Goal: Task Accomplishment & Management: Use online tool/utility

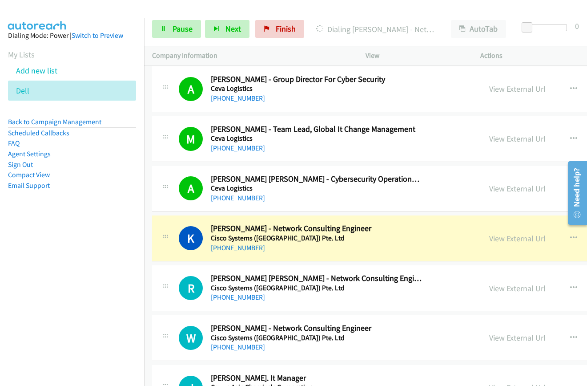
scroll to position [9434, 0]
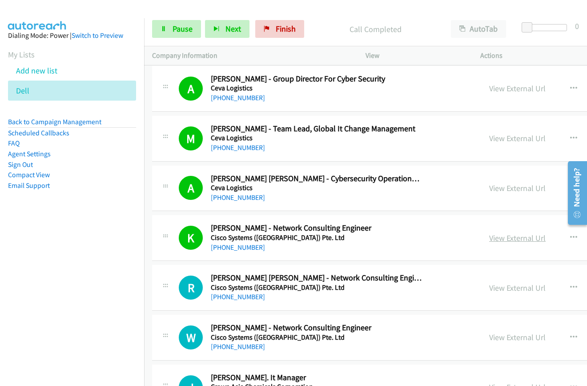
click at [490, 240] on link "View External Url" at bounding box center [518, 238] width 57 height 10
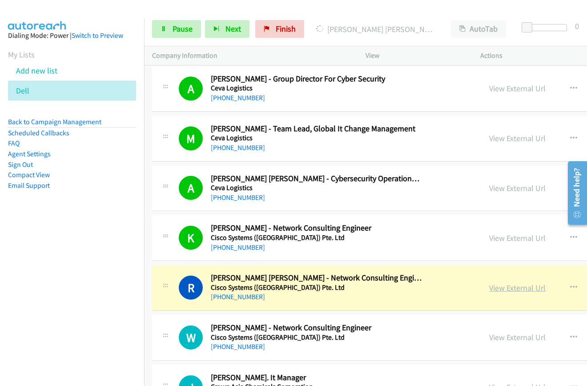
click at [490, 288] on link "View External Url" at bounding box center [518, 288] width 57 height 10
click at [490, 239] on link "View External Url" at bounding box center [518, 238] width 57 height 10
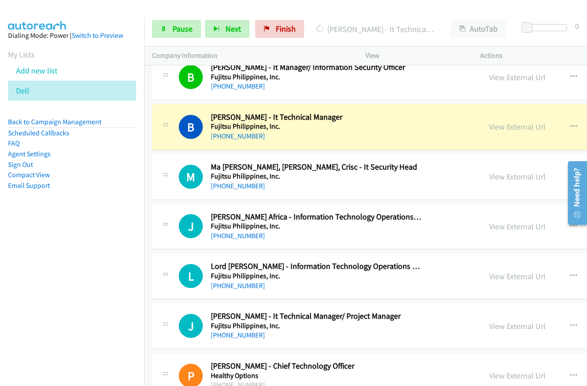
scroll to position [10146, 0]
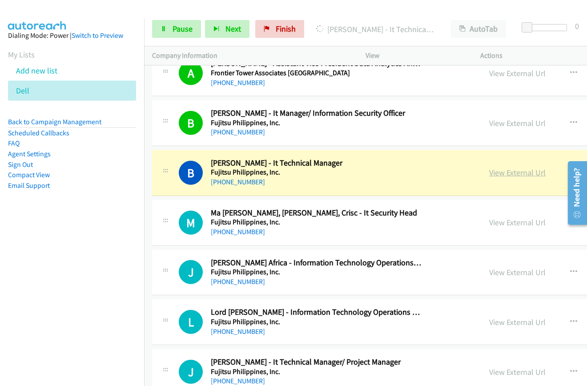
click at [490, 175] on link "View External Url" at bounding box center [518, 172] width 57 height 10
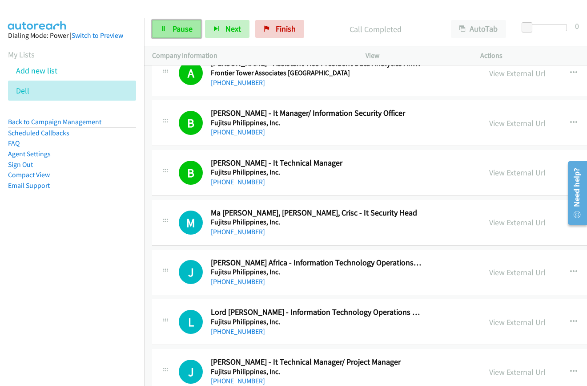
click at [178, 32] on span "Pause" at bounding box center [183, 29] width 20 height 10
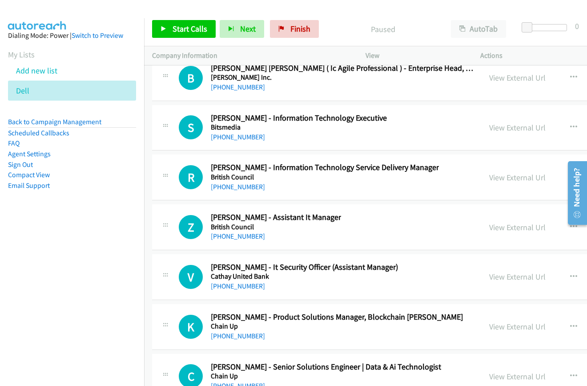
scroll to position [0, 0]
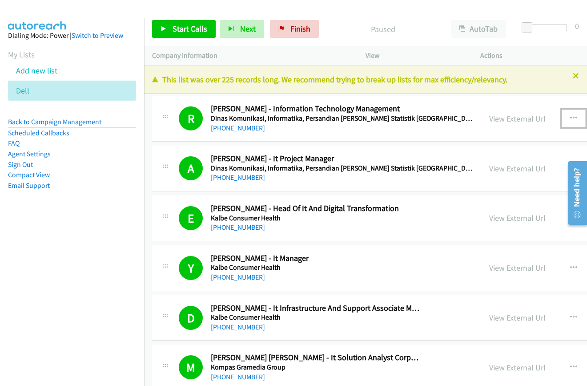
click at [570, 115] on icon "button" at bounding box center [573, 118] width 7 height 7
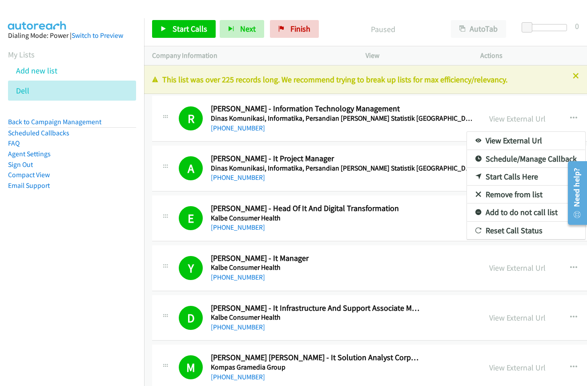
click at [189, 31] on div at bounding box center [293, 193] width 587 height 386
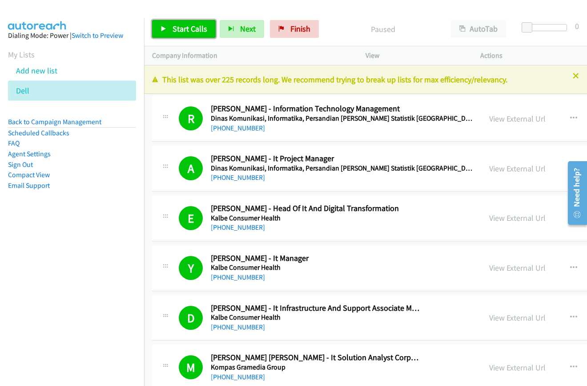
click at [168, 32] on link "Start Calls" at bounding box center [184, 29] width 64 height 18
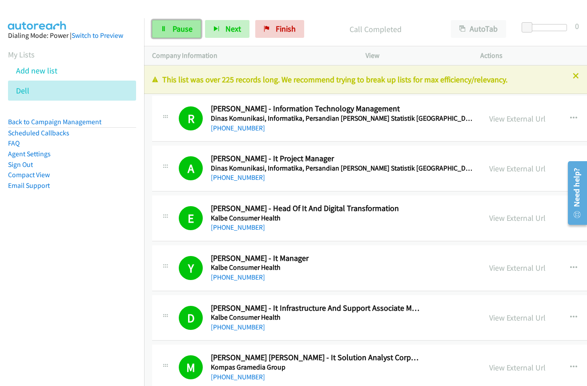
click at [175, 26] on span "Pause" at bounding box center [183, 29] width 20 height 10
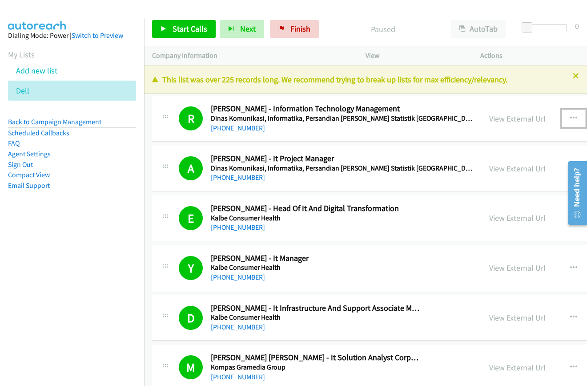
click at [570, 118] on icon "button" at bounding box center [573, 118] width 7 height 7
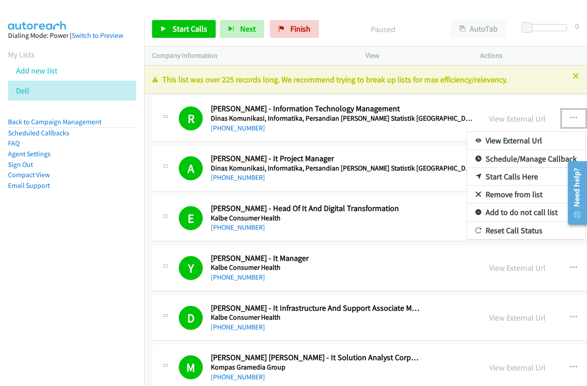
click at [467, 176] on link "Start Calls Here" at bounding box center [526, 177] width 118 height 18
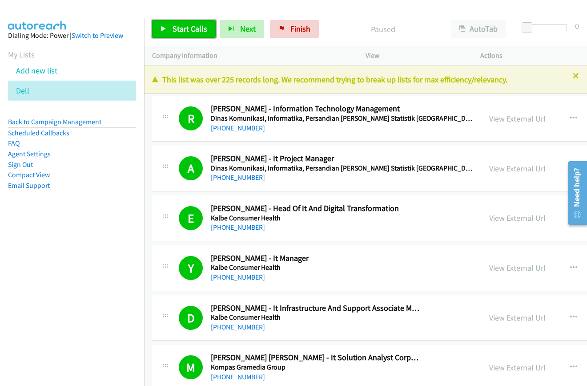
click at [176, 28] on span "Start Calls" at bounding box center [190, 29] width 35 height 10
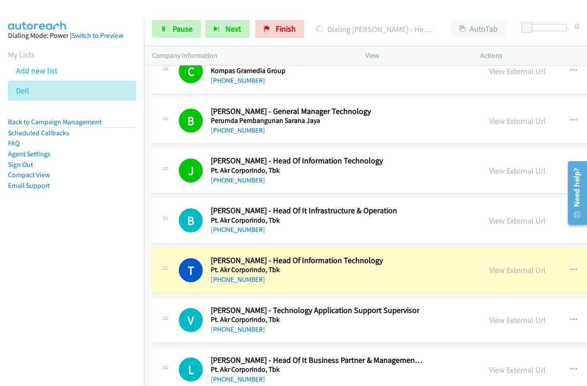
scroll to position [579, 0]
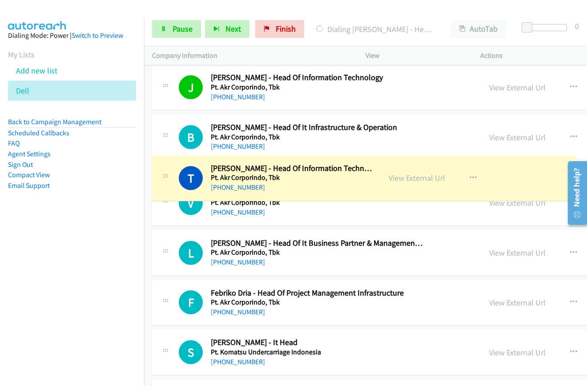
drag, startPoint x: 455, startPoint y: 189, endPoint x: 455, endPoint y: 180, distance: 8.9
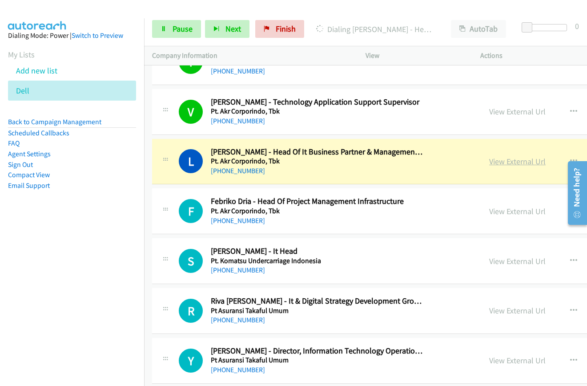
scroll to position [712, 0]
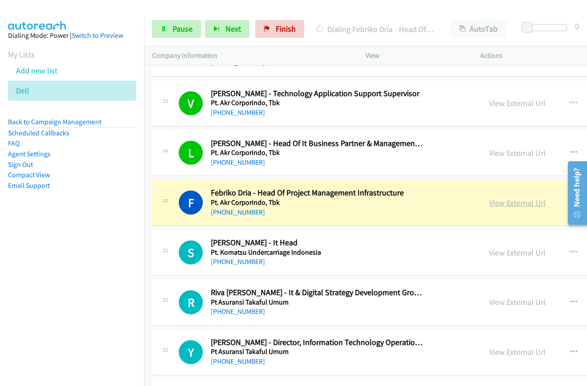
click at [490, 198] on link "View External Url" at bounding box center [518, 203] width 57 height 10
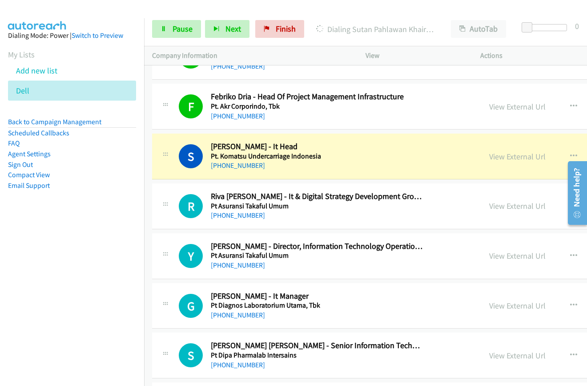
scroll to position [801, 0]
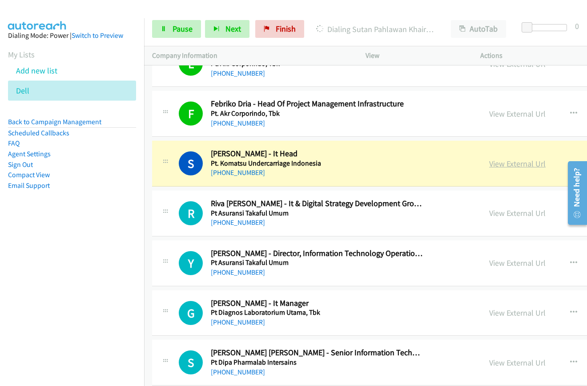
click at [490, 164] on link "View External Url" at bounding box center [518, 163] width 57 height 10
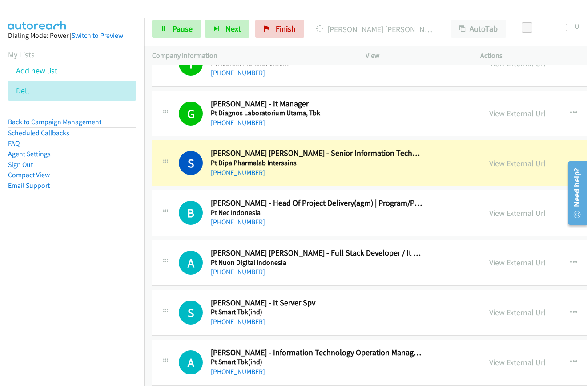
scroll to position [1024, 0]
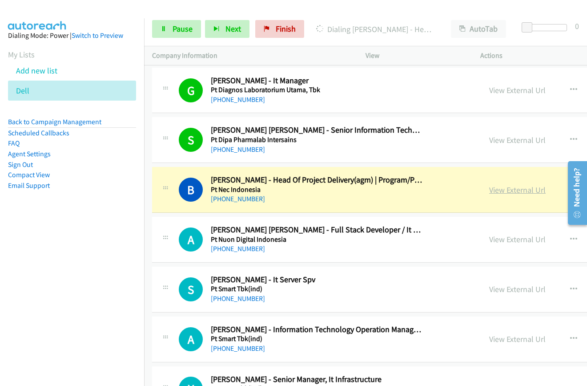
click at [490, 191] on link "View External Url" at bounding box center [518, 190] width 57 height 10
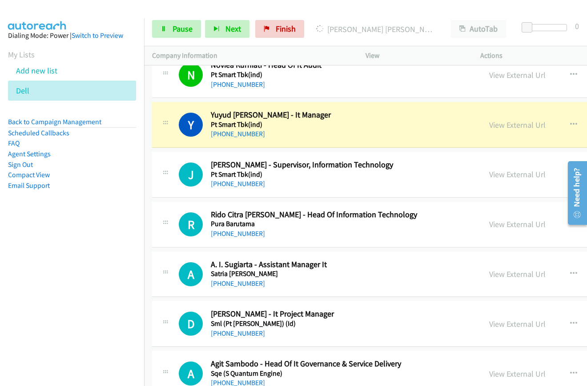
scroll to position [1647, 0]
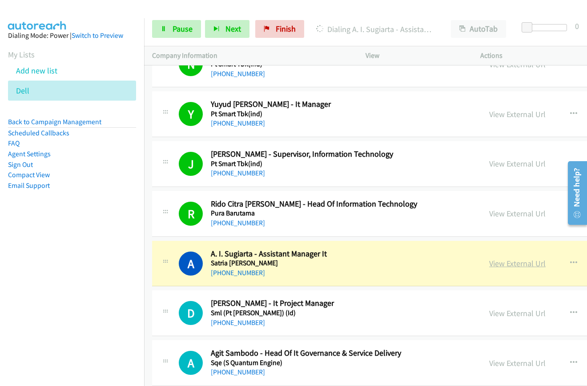
click at [490, 262] on link "View External Url" at bounding box center [518, 263] width 57 height 10
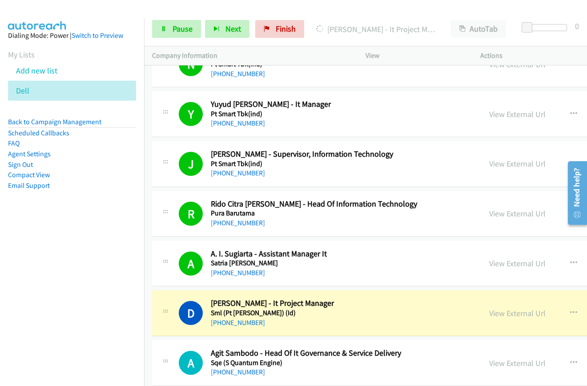
scroll to position [1825, 0]
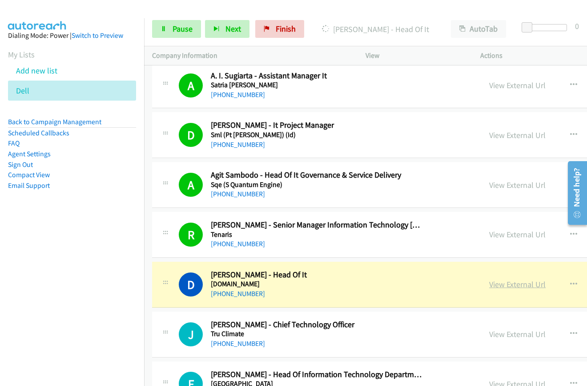
click at [490, 284] on link "View External Url" at bounding box center [518, 284] width 57 height 10
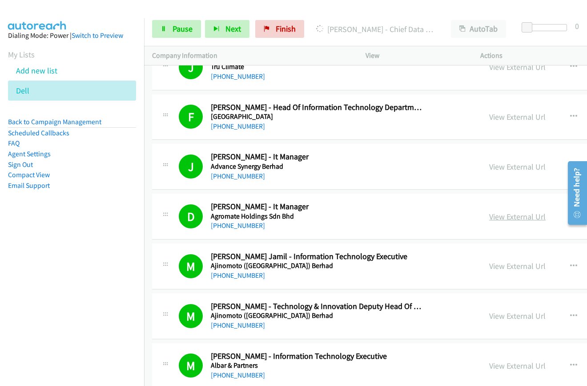
scroll to position [2270, 0]
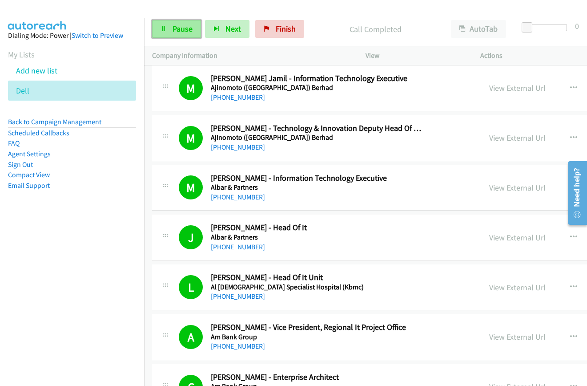
click at [180, 27] on span "Pause" at bounding box center [183, 29] width 20 height 10
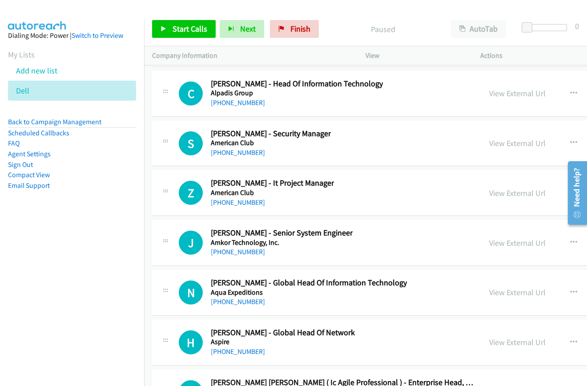
scroll to position [14282, 0]
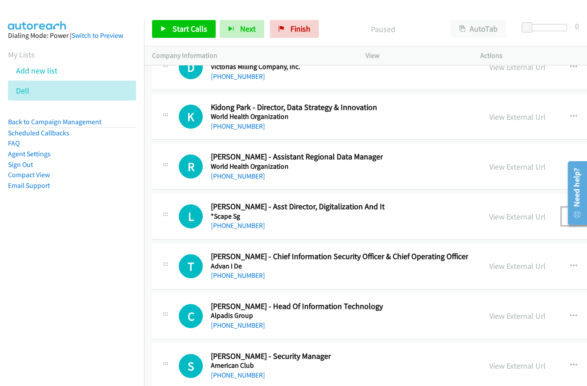
click at [570, 215] on icon "button" at bounding box center [573, 216] width 7 height 7
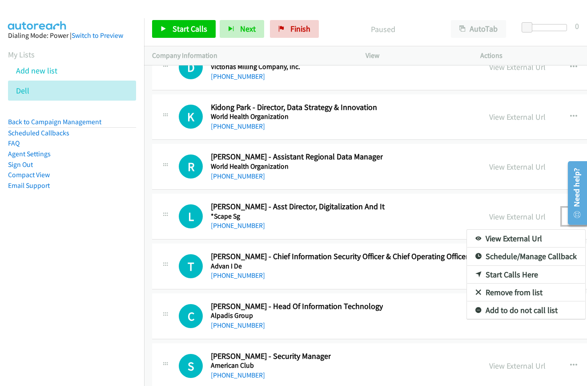
click at [467, 276] on link "Start Calls Here" at bounding box center [526, 275] width 118 height 18
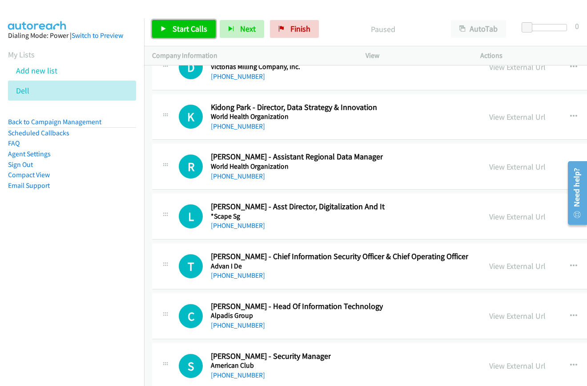
click at [182, 30] on span "Start Calls" at bounding box center [190, 29] width 35 height 10
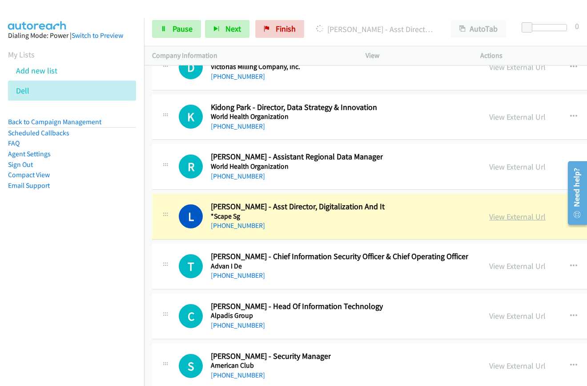
click at [490, 218] on link "View External Url" at bounding box center [518, 216] width 57 height 10
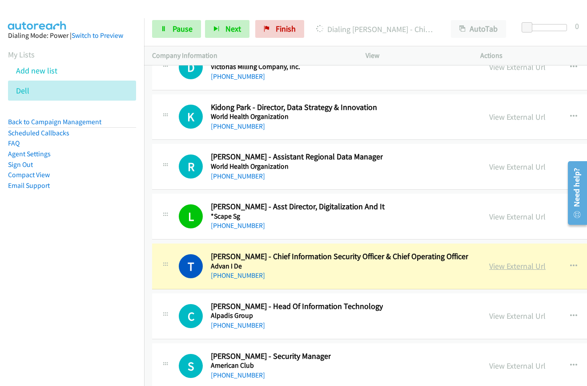
click at [490, 267] on link "View External Url" at bounding box center [518, 266] width 57 height 10
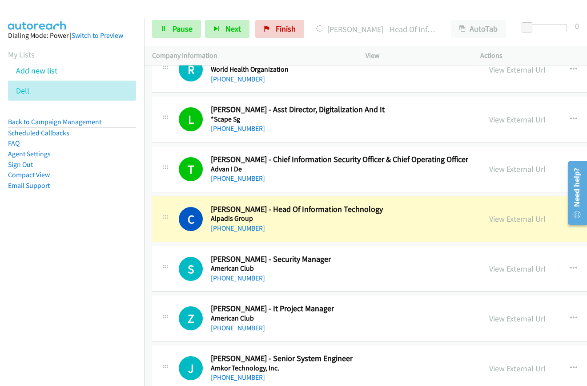
scroll to position [14460, 0]
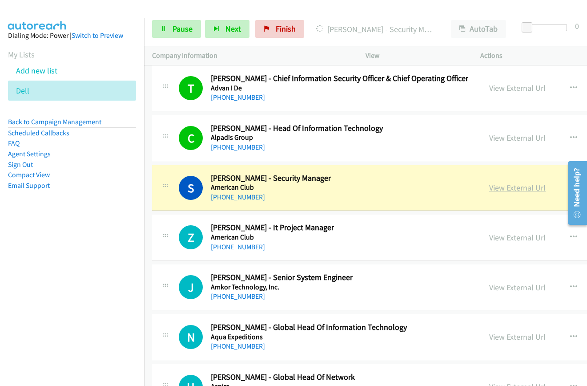
click at [490, 188] on link "View External Url" at bounding box center [518, 187] width 57 height 10
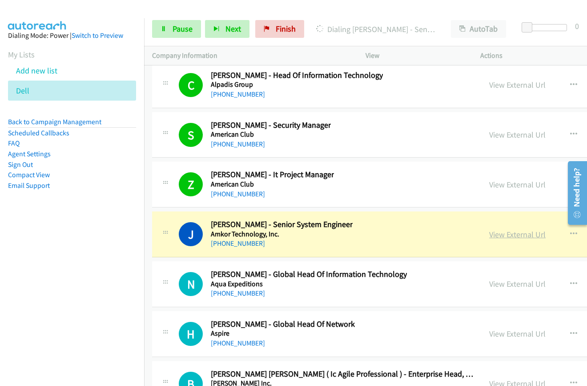
scroll to position [14594, 0]
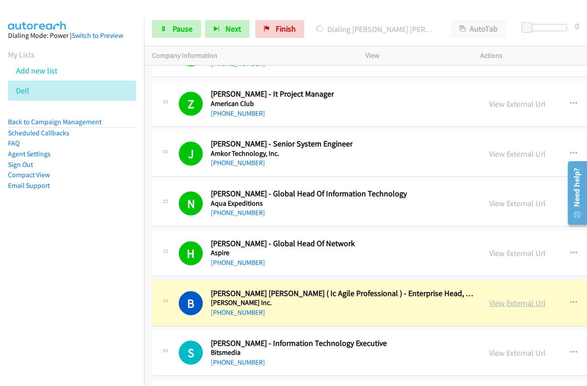
click at [490, 303] on link "View External Url" at bounding box center [518, 303] width 57 height 10
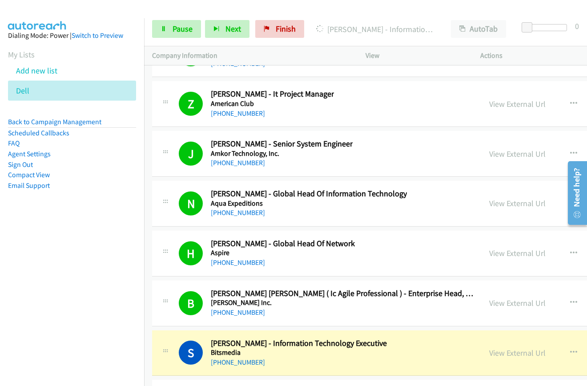
scroll to position [14772, 0]
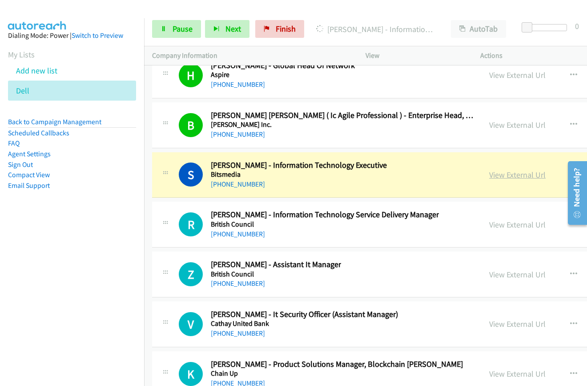
click at [490, 174] on link "View External Url" at bounding box center [518, 175] width 57 height 10
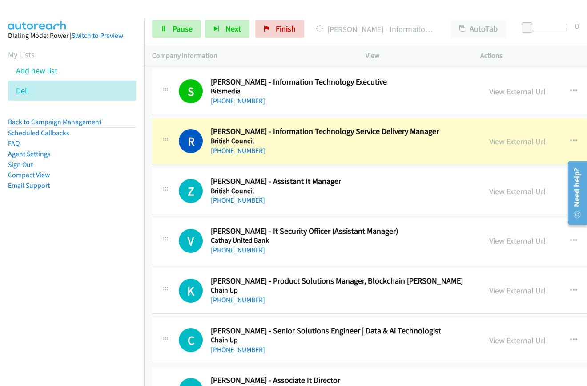
scroll to position [14861, 0]
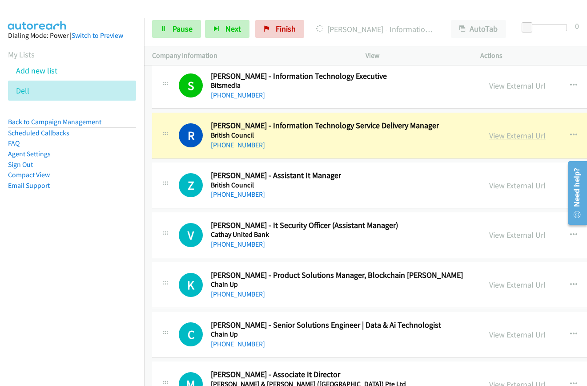
click at [490, 136] on link "View External Url" at bounding box center [518, 135] width 57 height 10
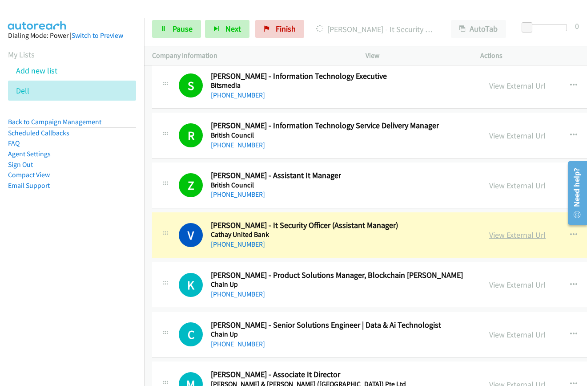
click at [490, 237] on link "View External Url" at bounding box center [518, 235] width 57 height 10
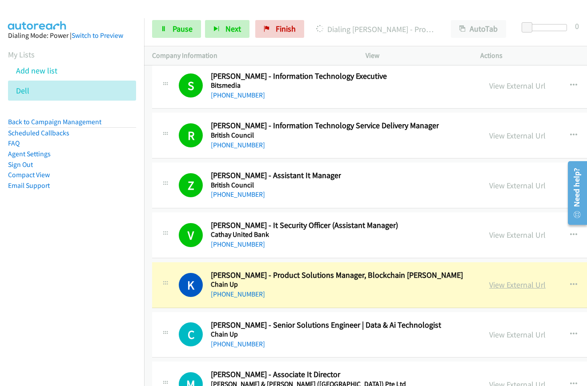
click at [490, 283] on link "View External Url" at bounding box center [518, 284] width 57 height 10
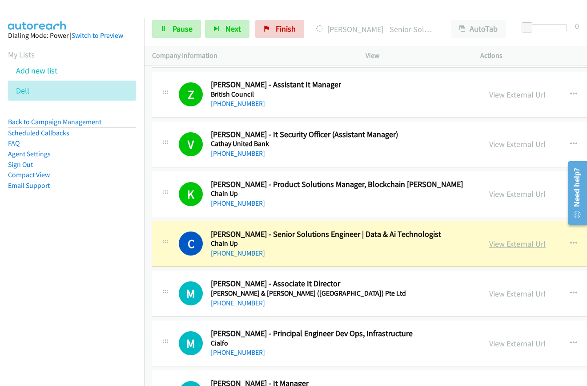
scroll to position [15039, 0]
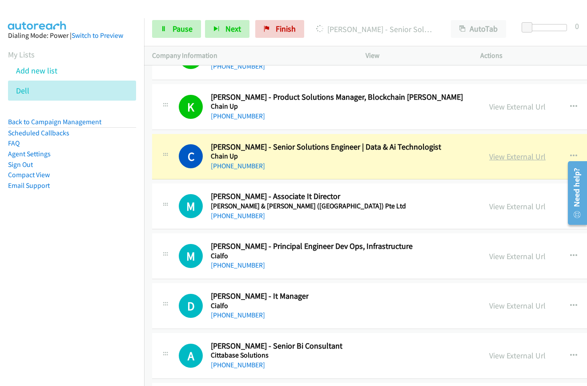
click at [490, 158] on link "View External Url" at bounding box center [518, 156] width 57 height 10
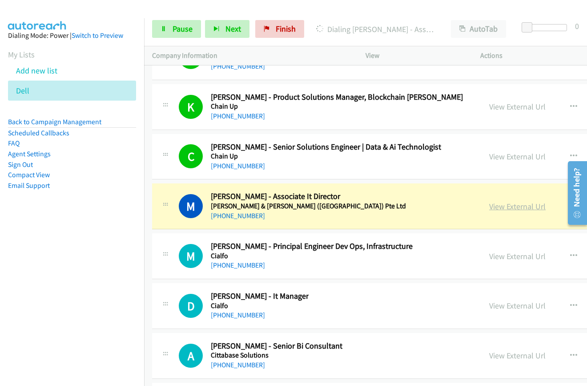
click at [490, 209] on link "View External Url" at bounding box center [518, 206] width 57 height 10
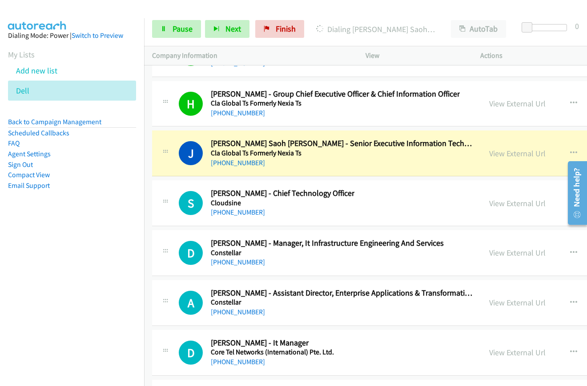
scroll to position [15350, 0]
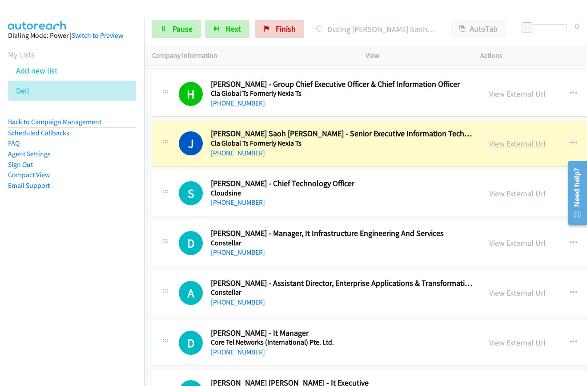
click at [490, 144] on link "View External Url" at bounding box center [518, 143] width 57 height 10
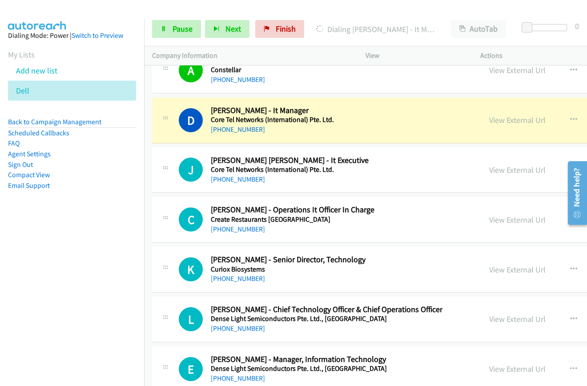
scroll to position [15484, 0]
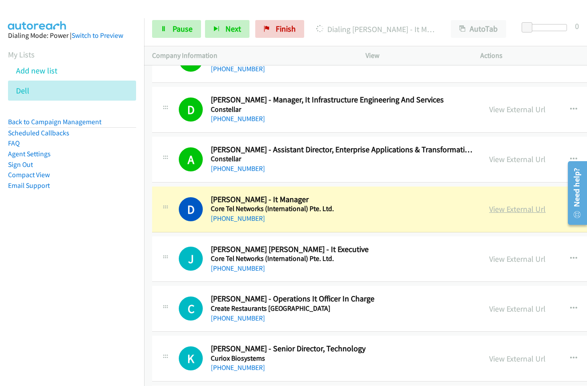
click at [490, 209] on link "View External Url" at bounding box center [518, 209] width 57 height 10
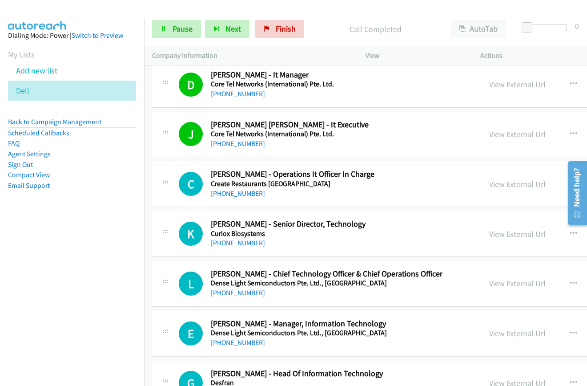
scroll to position [15617, 0]
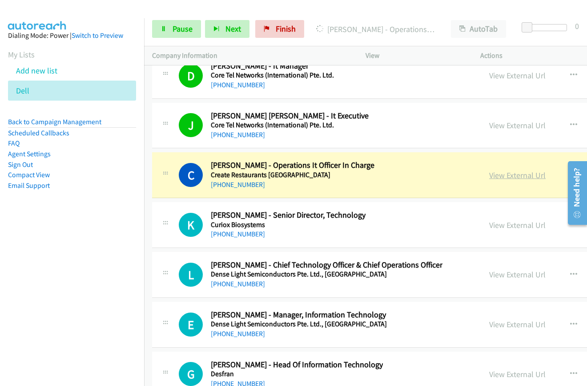
click at [490, 174] on link "View External Url" at bounding box center [518, 175] width 57 height 10
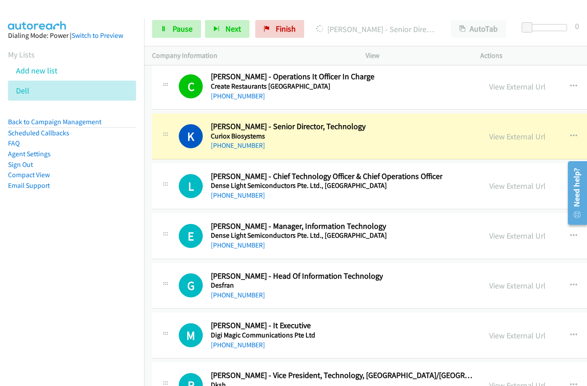
scroll to position [15706, 0]
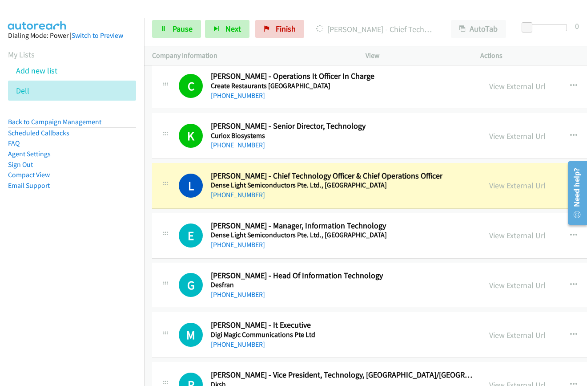
click at [490, 187] on link "View External Url" at bounding box center [518, 185] width 57 height 10
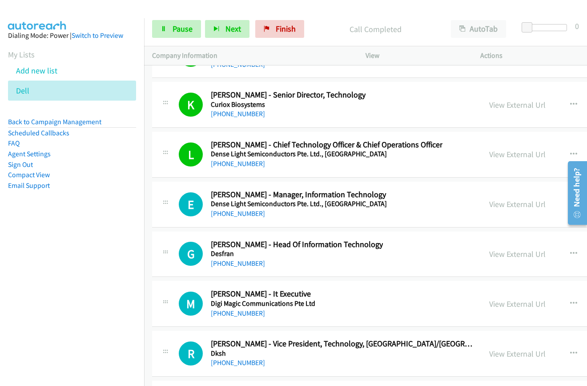
scroll to position [15751, 0]
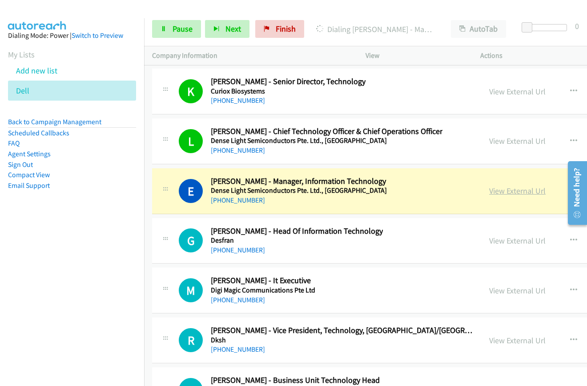
click at [490, 195] on link "View External Url" at bounding box center [518, 191] width 57 height 10
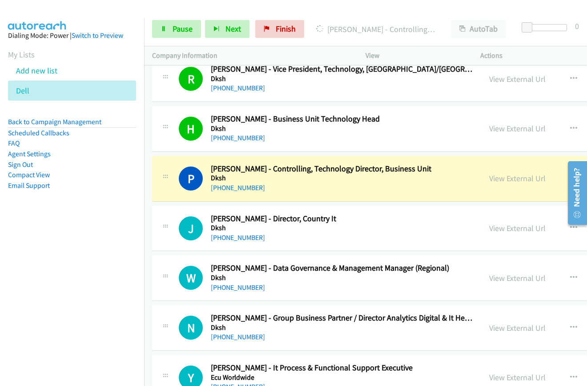
scroll to position [16018, 0]
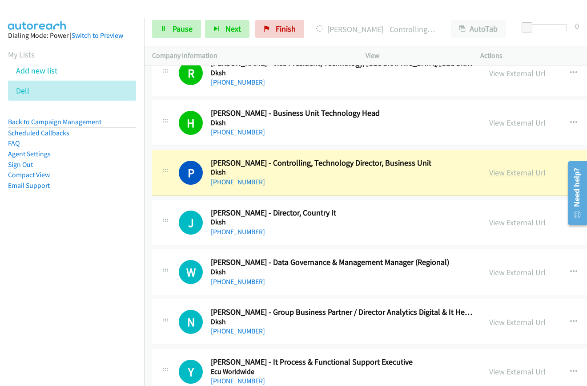
click at [490, 172] on link "View External Url" at bounding box center [518, 172] width 57 height 10
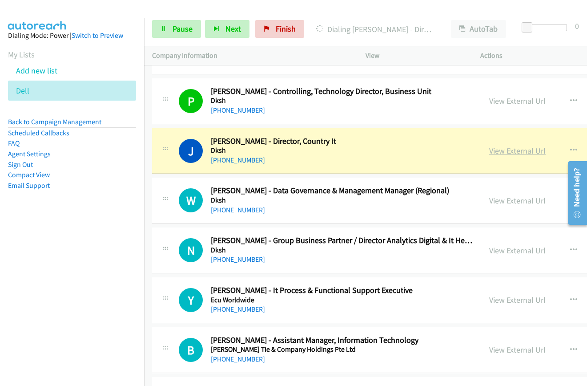
scroll to position [16107, 0]
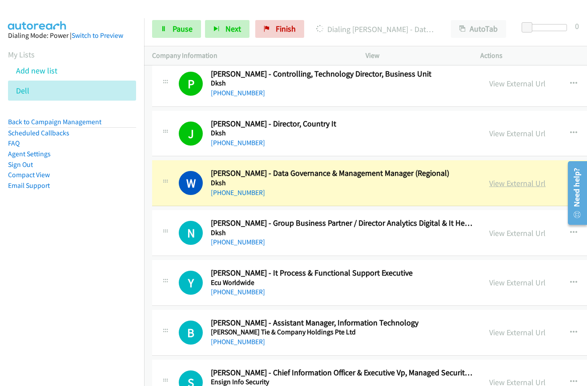
click at [490, 185] on link "View External Url" at bounding box center [518, 183] width 57 height 10
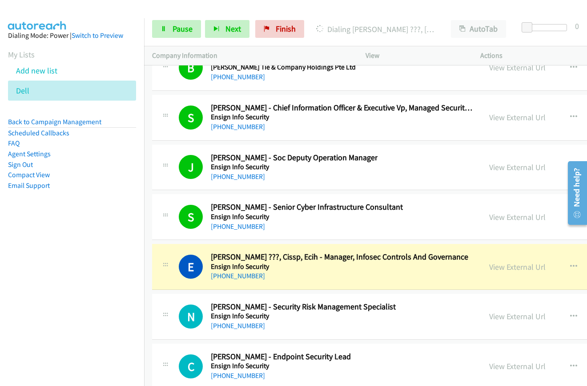
scroll to position [16374, 0]
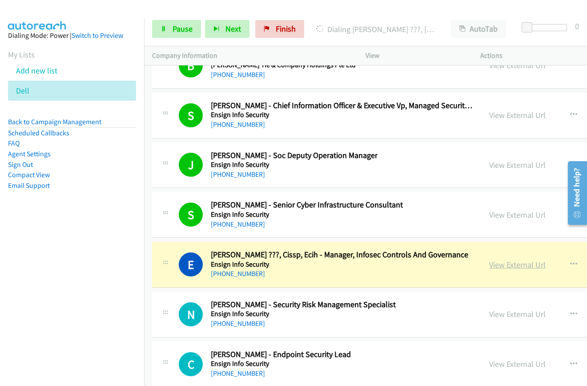
click at [490, 264] on link "View External Url" at bounding box center [518, 264] width 57 height 10
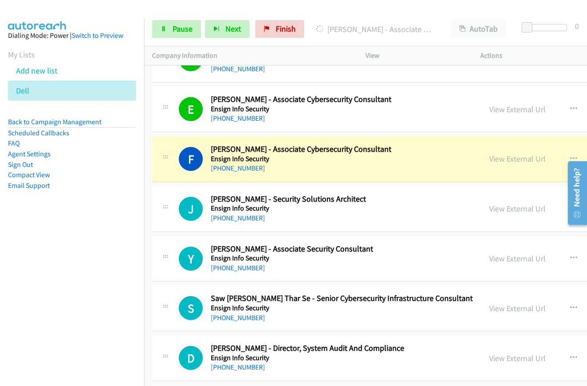
scroll to position [16774, 0]
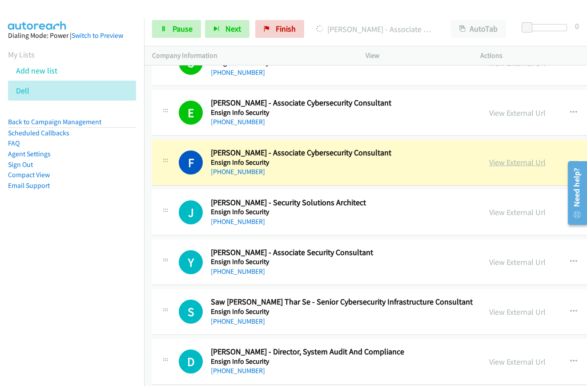
click at [490, 165] on link "View External Url" at bounding box center [518, 162] width 57 height 10
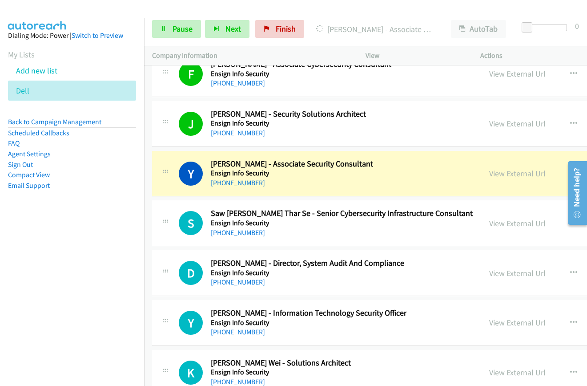
scroll to position [16863, 0]
click at [490, 174] on link "View External Url" at bounding box center [518, 173] width 57 height 10
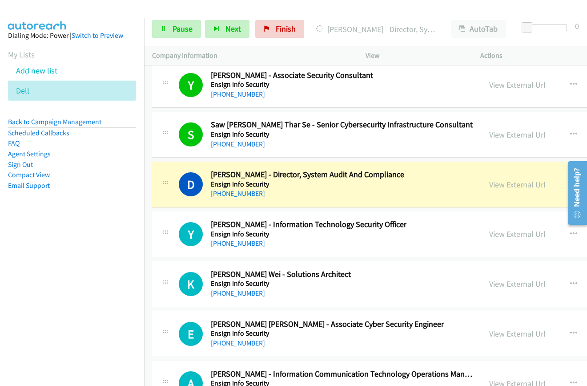
scroll to position [16952, 0]
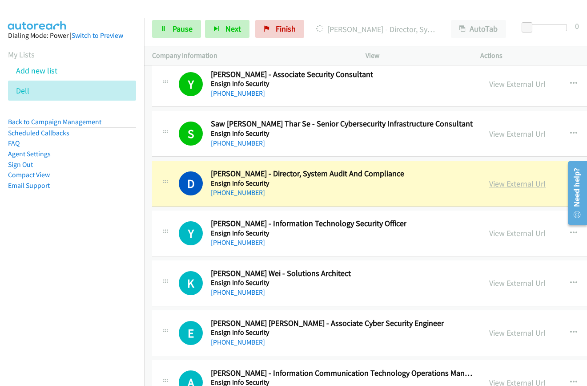
click at [490, 184] on link "View External Url" at bounding box center [518, 183] width 57 height 10
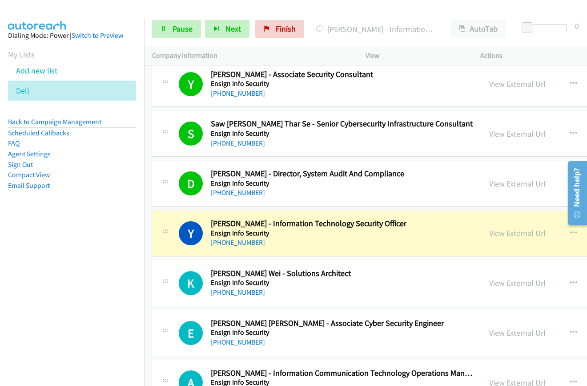
scroll to position [16997, 0]
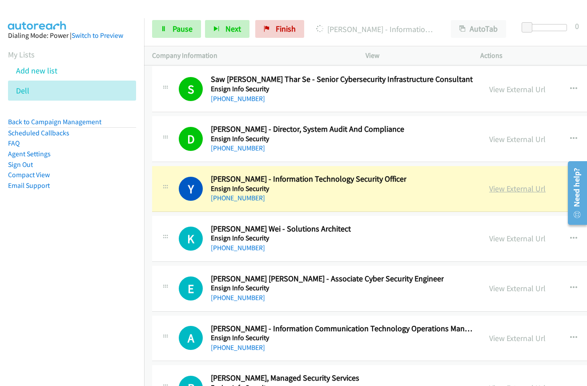
click at [490, 189] on link "View External Url" at bounding box center [518, 188] width 57 height 10
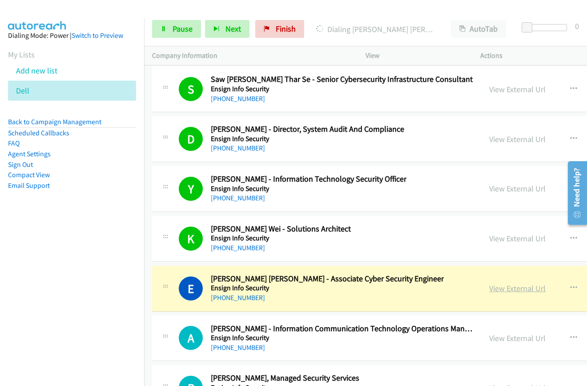
click at [490, 289] on link "View External Url" at bounding box center [518, 288] width 57 height 10
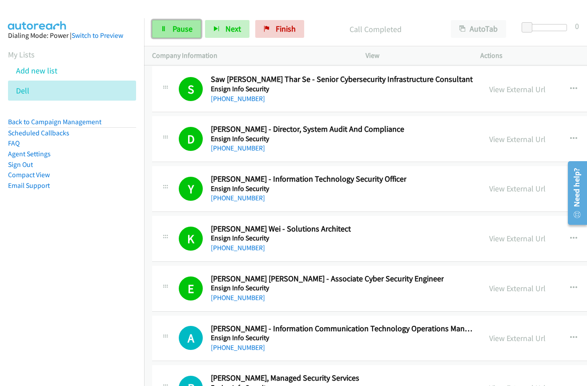
click at [182, 33] on span "Pause" at bounding box center [183, 29] width 20 height 10
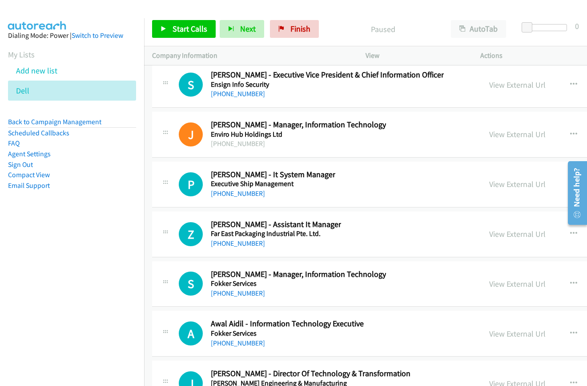
scroll to position [18599, 0]
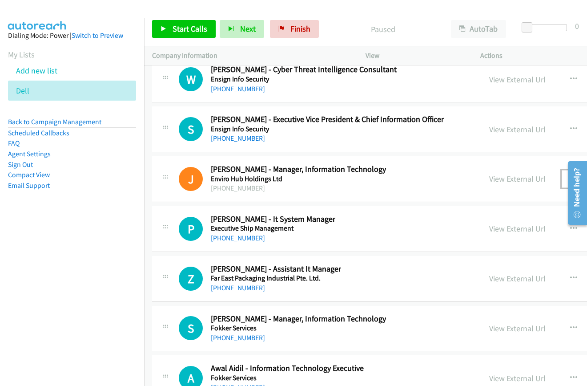
click at [570, 177] on icon "button" at bounding box center [573, 178] width 7 height 7
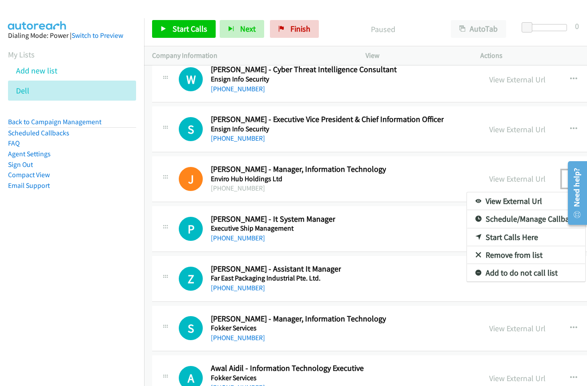
click at [473, 237] on link "Start Calls Here" at bounding box center [526, 237] width 118 height 18
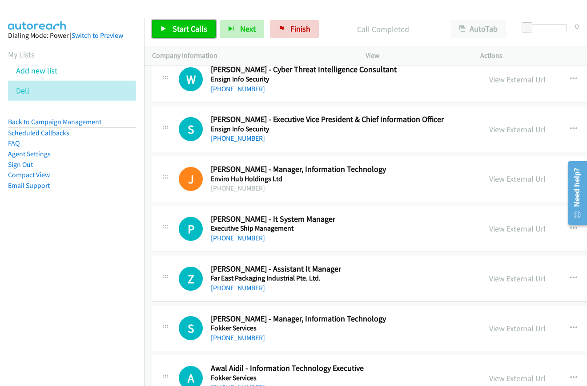
click at [186, 30] on span "Start Calls" at bounding box center [190, 29] width 35 height 10
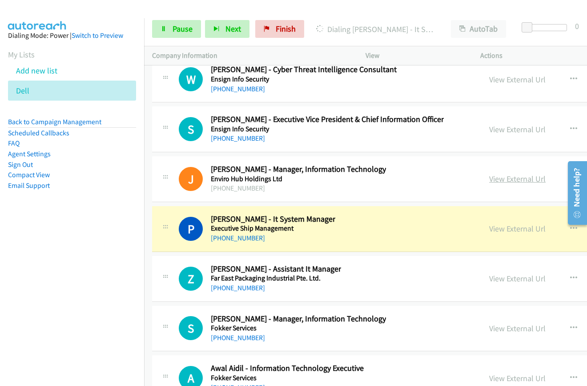
click at [490, 178] on link "View External Url" at bounding box center [518, 179] width 57 height 10
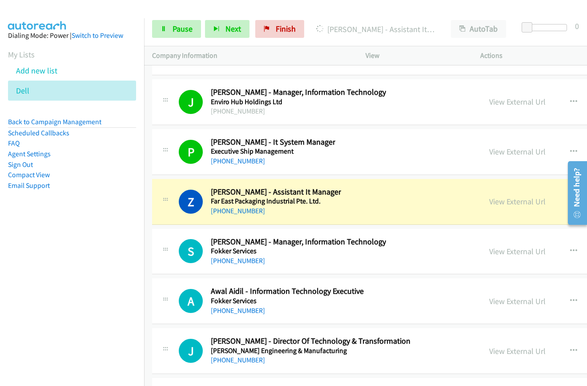
scroll to position [18688, 0]
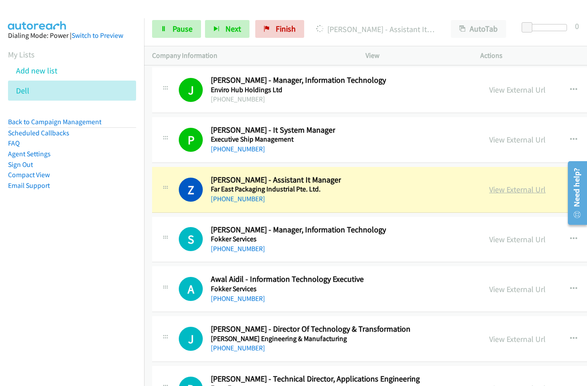
click at [490, 188] on link "View External Url" at bounding box center [518, 189] width 57 height 10
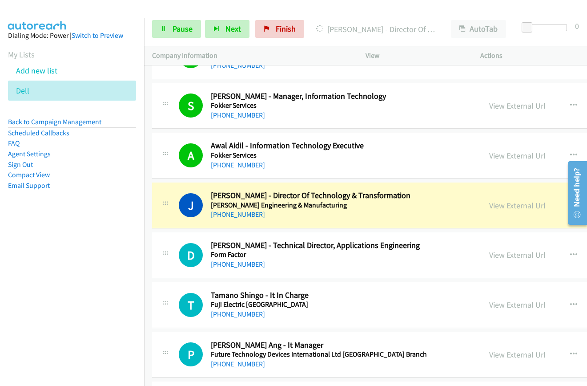
scroll to position [18866, 0]
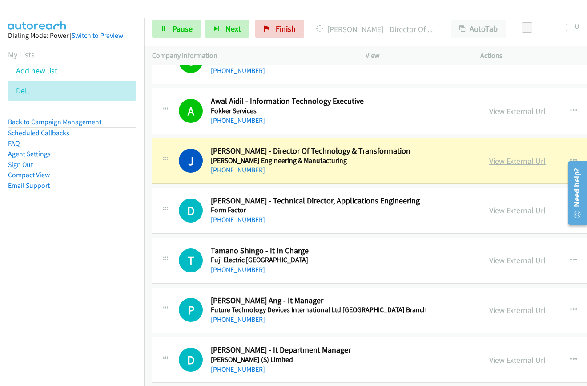
click at [490, 163] on link "View External Url" at bounding box center [518, 161] width 57 height 10
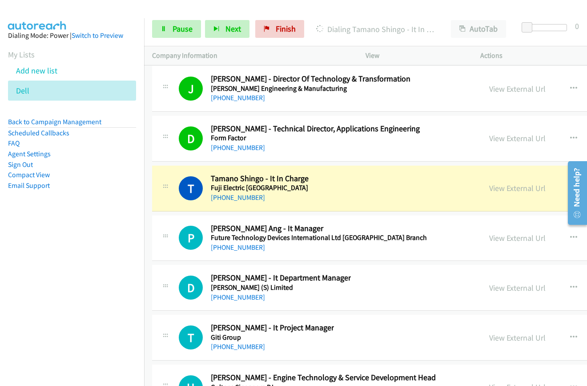
scroll to position [18955, 0]
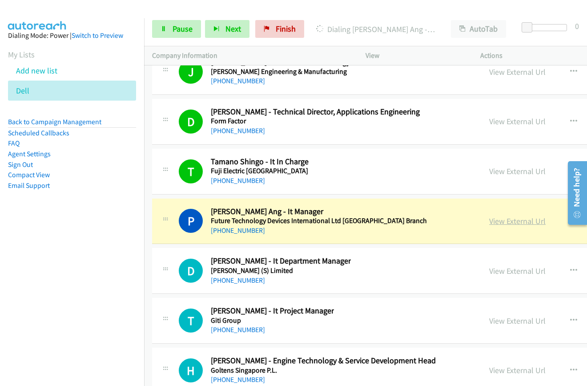
click at [490, 221] on link "View External Url" at bounding box center [518, 221] width 57 height 10
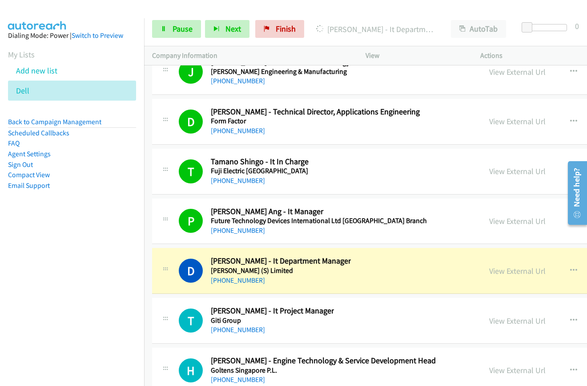
scroll to position [19044, 0]
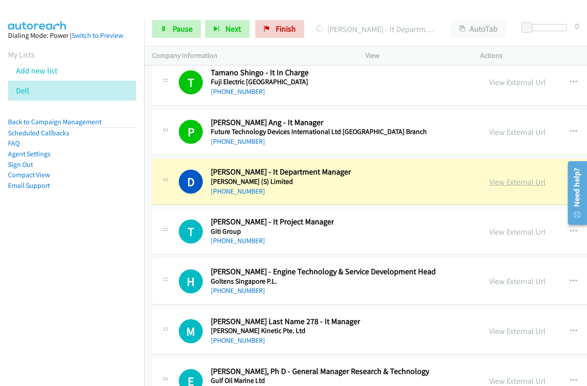
click at [490, 182] on link "View External Url" at bounding box center [518, 182] width 57 height 10
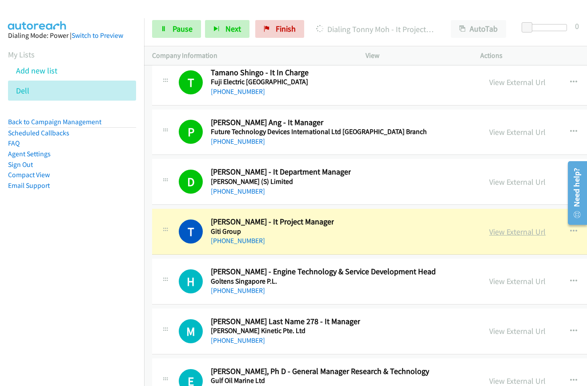
click at [490, 236] on link "View External Url" at bounding box center [518, 232] width 57 height 10
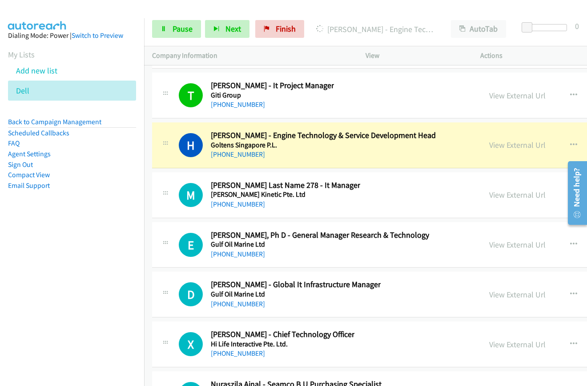
scroll to position [19222, 0]
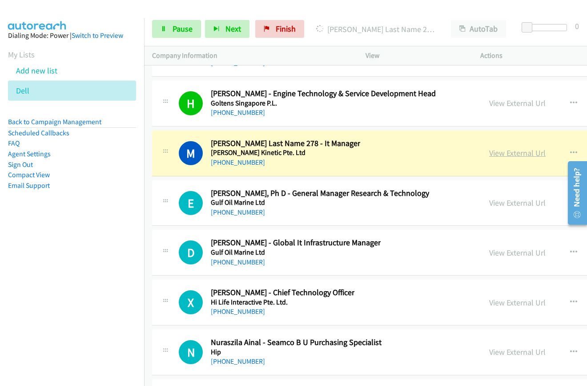
click at [490, 154] on link "View External Url" at bounding box center [518, 153] width 57 height 10
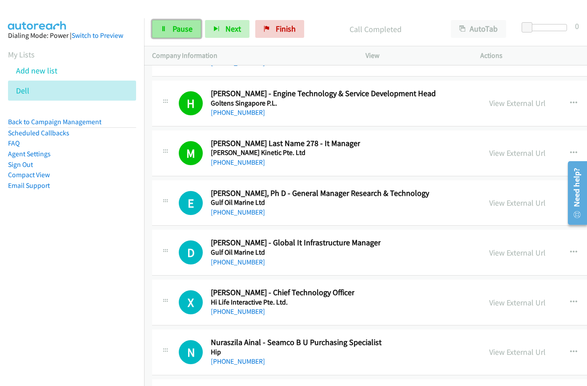
click at [173, 26] on span "Pause" at bounding box center [183, 29] width 20 height 10
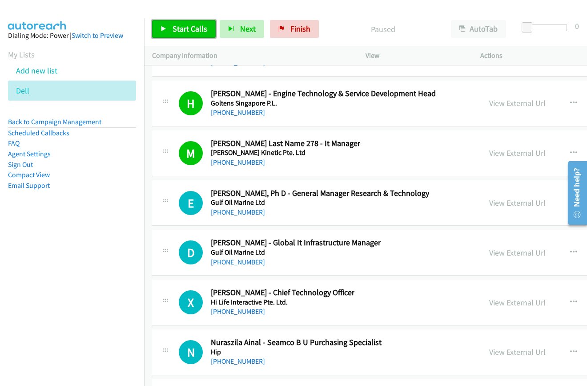
click at [198, 33] on span "Start Calls" at bounding box center [190, 29] width 35 height 10
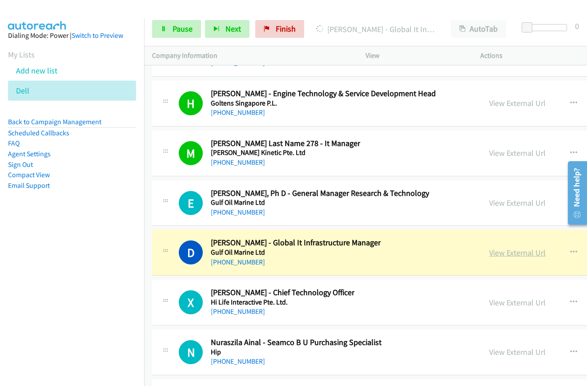
click at [490, 251] on link "View External Url" at bounding box center [518, 252] width 57 height 10
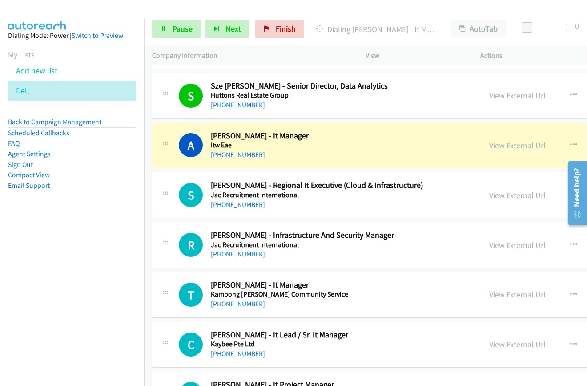
scroll to position [19622, 0]
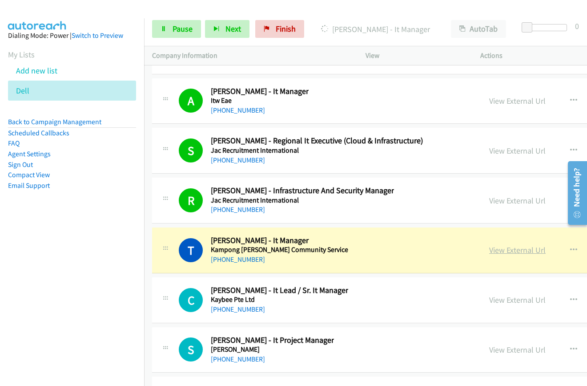
click at [490, 253] on link "View External Url" at bounding box center [518, 250] width 57 height 10
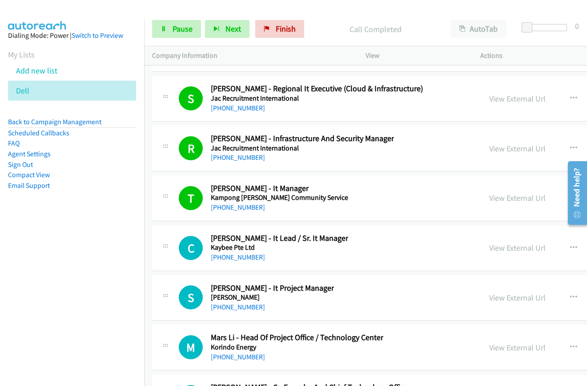
scroll to position [19800, 0]
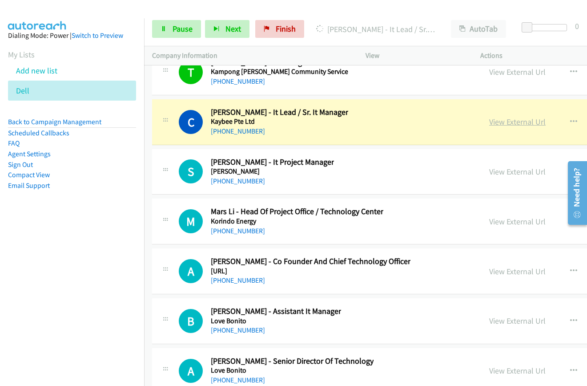
click at [490, 119] on link "View External Url" at bounding box center [518, 122] width 57 height 10
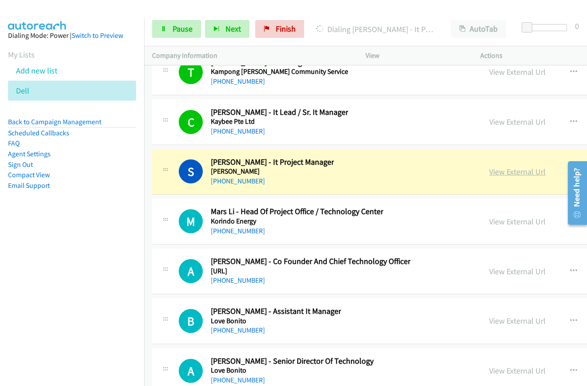
click at [490, 170] on link "View External Url" at bounding box center [518, 171] width 57 height 10
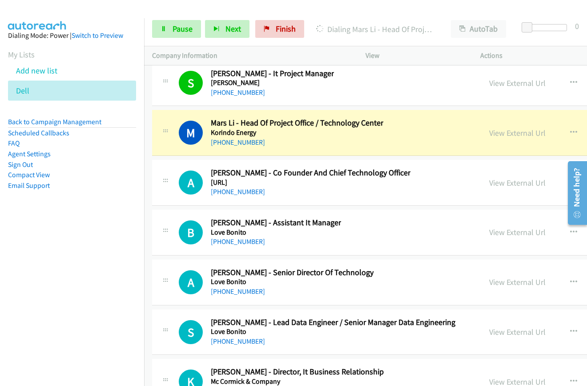
scroll to position [19889, 0]
click at [490, 134] on link "View External Url" at bounding box center [518, 132] width 57 height 10
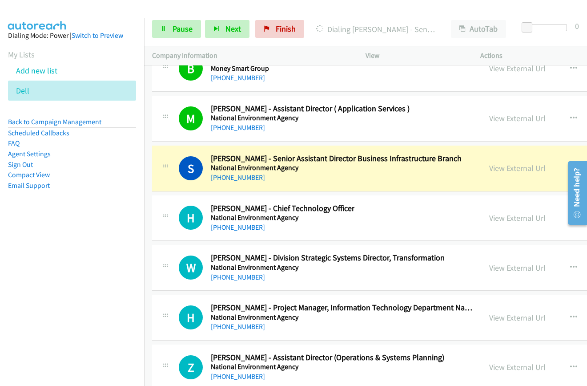
scroll to position [20334, 0]
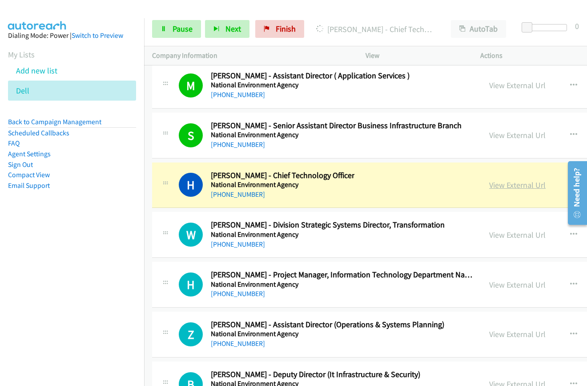
click at [490, 188] on link "View External Url" at bounding box center [518, 185] width 57 height 10
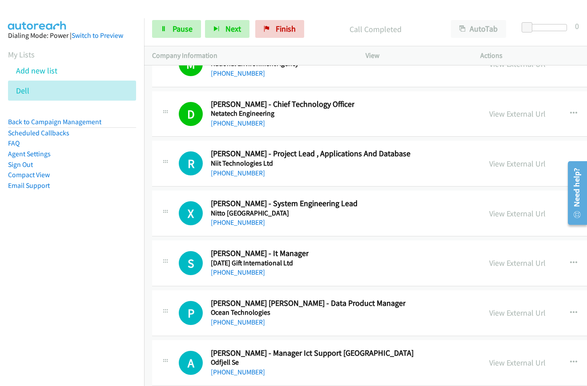
scroll to position [20913, 0]
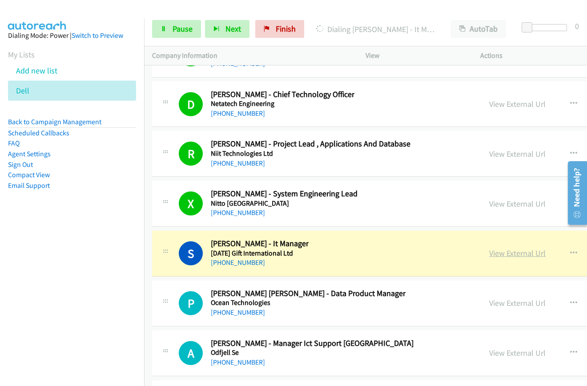
click at [490, 252] on link "View External Url" at bounding box center [518, 253] width 57 height 10
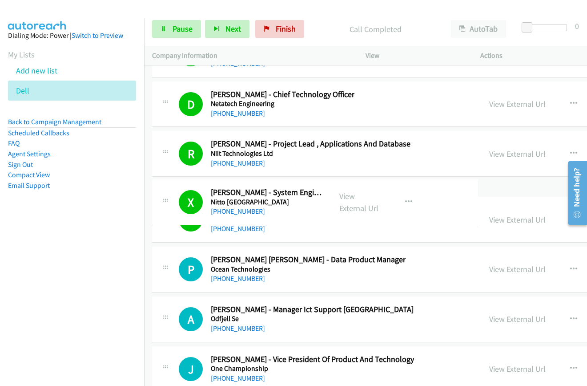
scroll to position [20904, 0]
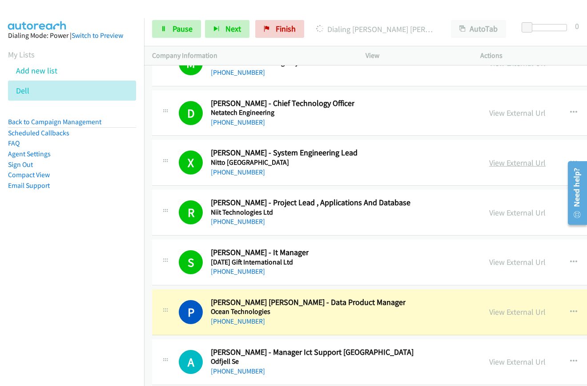
click at [490, 160] on link "View External Url" at bounding box center [518, 163] width 57 height 10
click at [490, 308] on link "View External Url" at bounding box center [518, 312] width 57 height 10
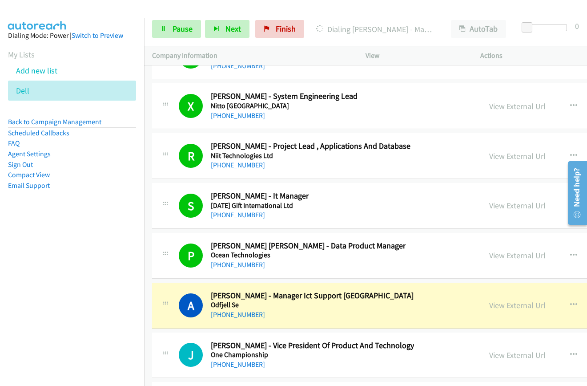
scroll to position [21037, 0]
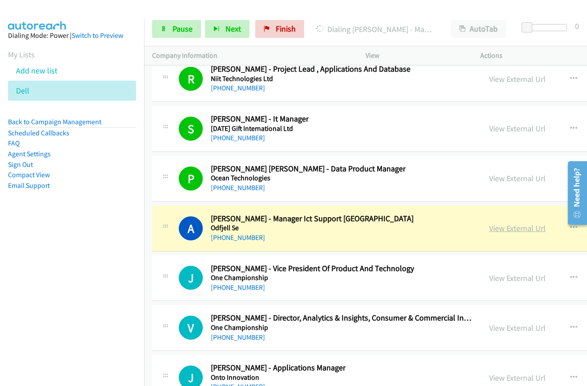
click at [490, 227] on link "View External Url" at bounding box center [518, 228] width 57 height 10
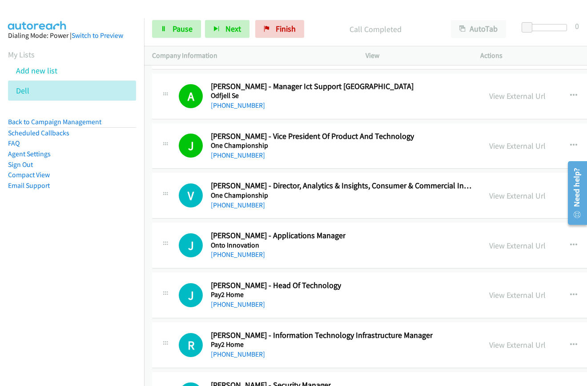
scroll to position [21215, 0]
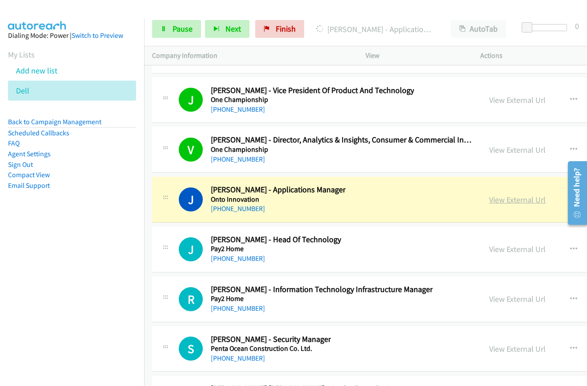
click at [490, 200] on link "View External Url" at bounding box center [518, 199] width 57 height 10
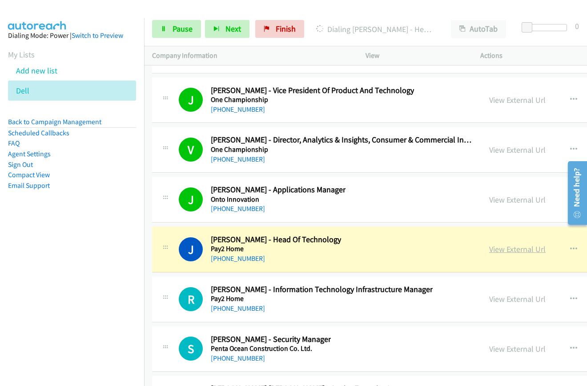
click at [490, 252] on link "View External Url" at bounding box center [518, 249] width 57 height 10
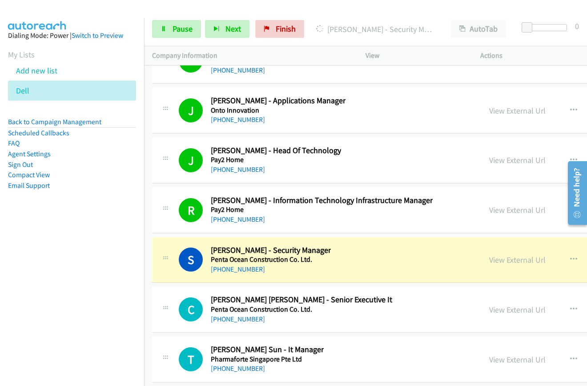
scroll to position [21393, 0]
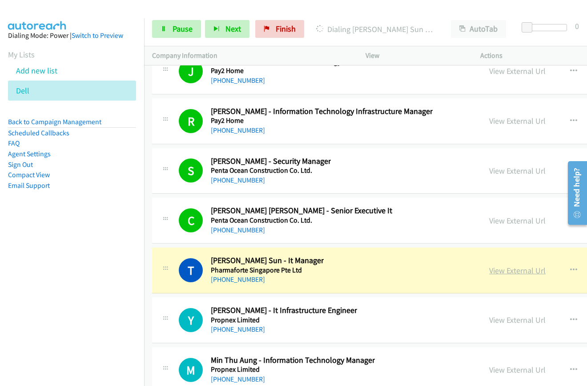
click at [490, 273] on link "View External Url" at bounding box center [518, 270] width 57 height 10
click at [490, 275] on link "View External Url" at bounding box center [518, 270] width 57 height 10
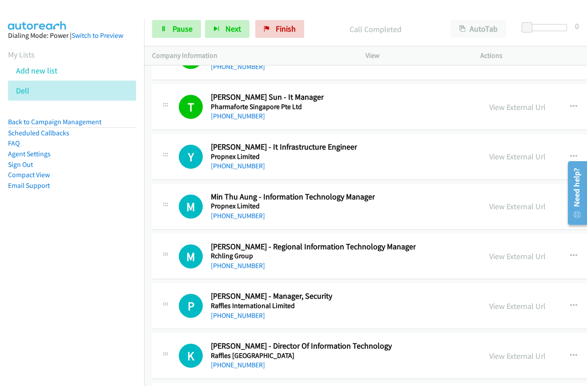
scroll to position [21571, 0]
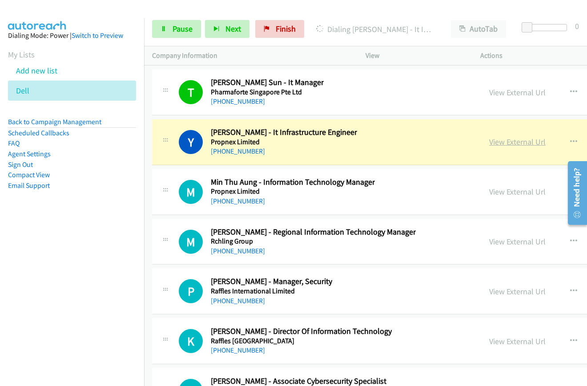
click at [490, 143] on link "View External Url" at bounding box center [518, 142] width 57 height 10
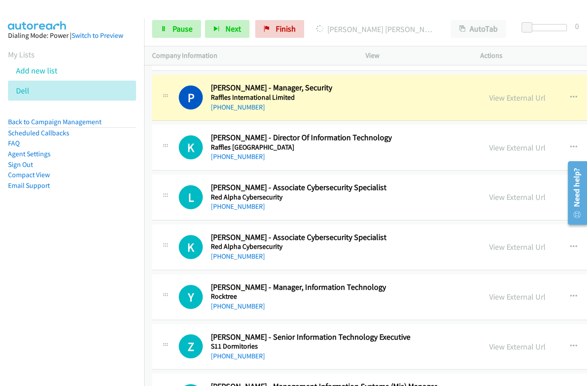
scroll to position [21749, 0]
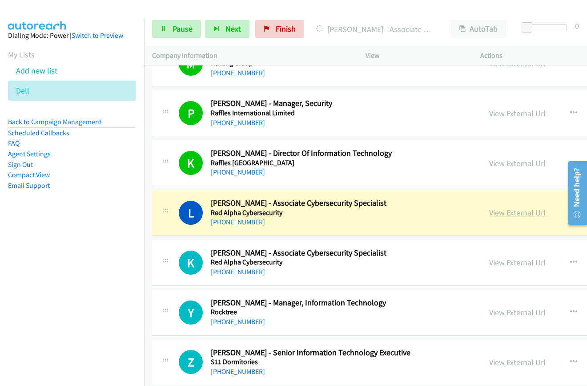
click at [490, 213] on link "View External Url" at bounding box center [518, 212] width 57 height 10
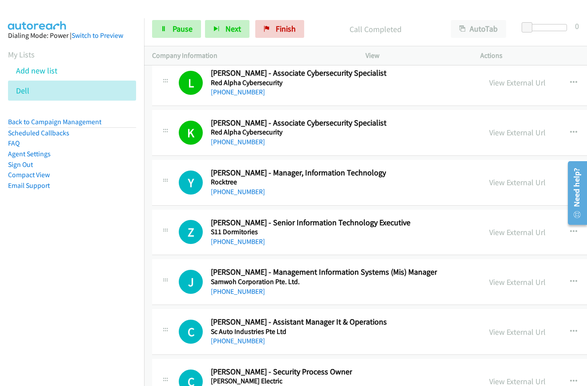
scroll to position [21883, 0]
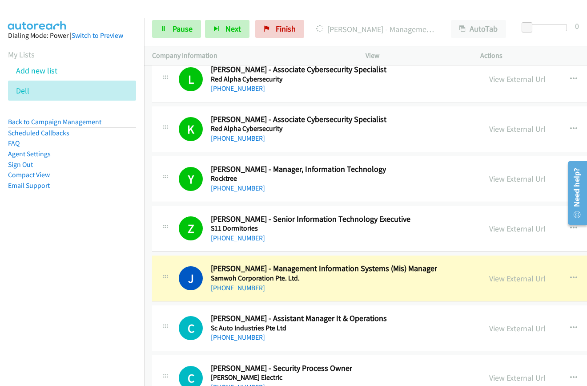
click at [490, 277] on link "View External Url" at bounding box center [518, 278] width 57 height 10
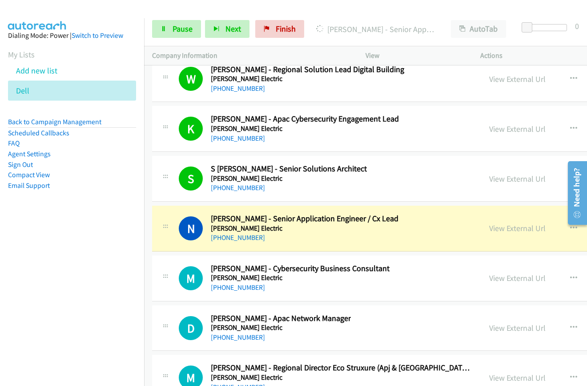
scroll to position [22328, 0]
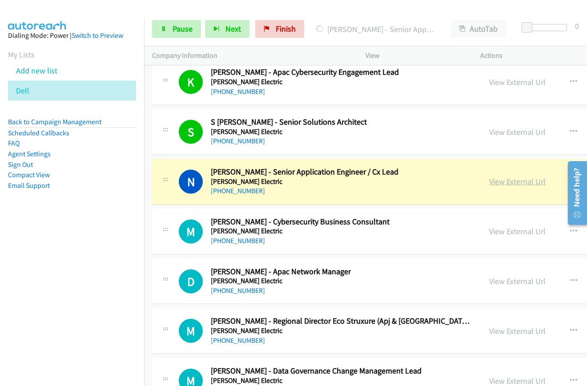
click at [490, 182] on link "View External Url" at bounding box center [518, 181] width 57 height 10
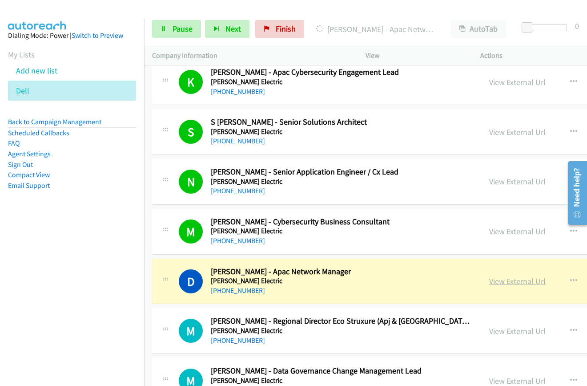
click at [490, 281] on link "View External Url" at bounding box center [518, 281] width 57 height 10
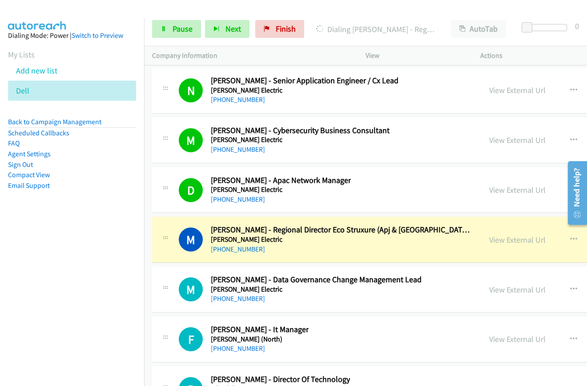
scroll to position [22461, 0]
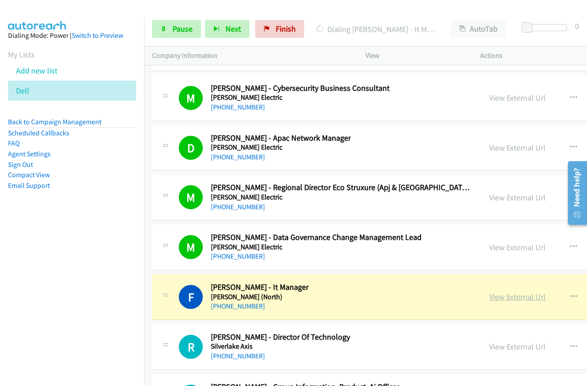
click at [490, 297] on link "View External Url" at bounding box center [518, 296] width 57 height 10
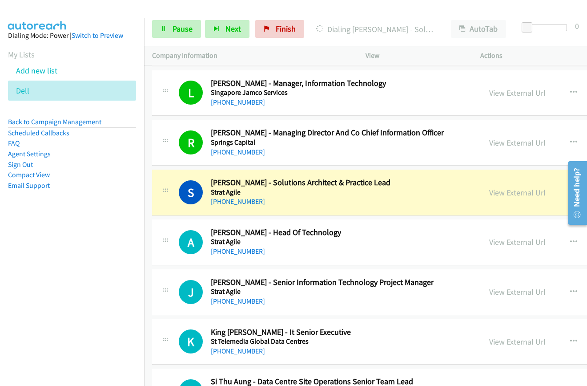
scroll to position [22817, 0]
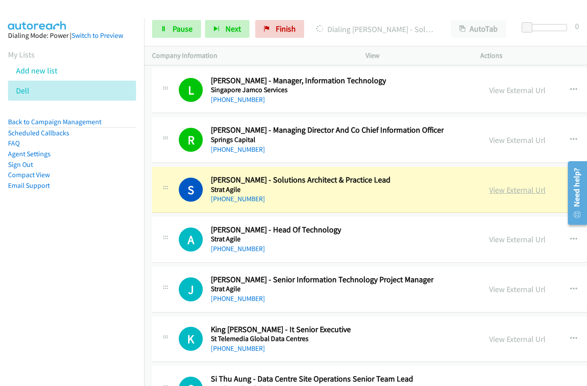
click at [490, 188] on link "View External Url" at bounding box center [518, 190] width 57 height 10
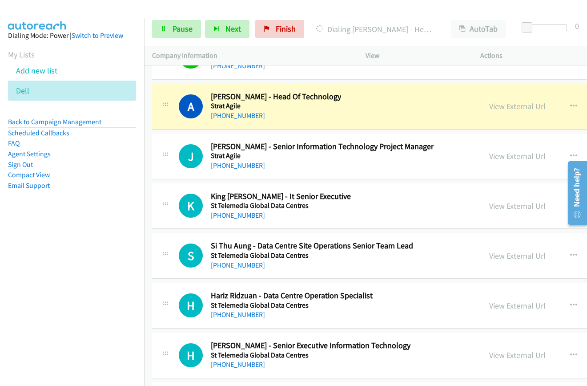
scroll to position [22951, 0]
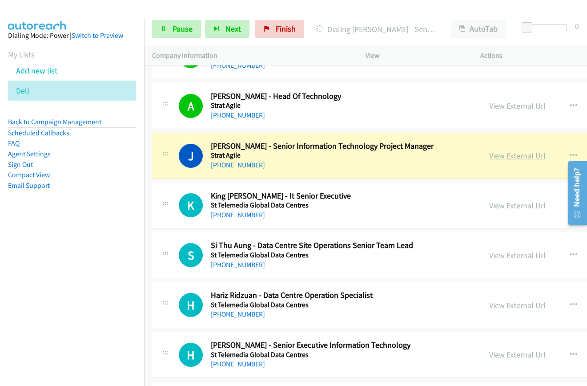
click at [490, 158] on link "View External Url" at bounding box center [518, 155] width 57 height 10
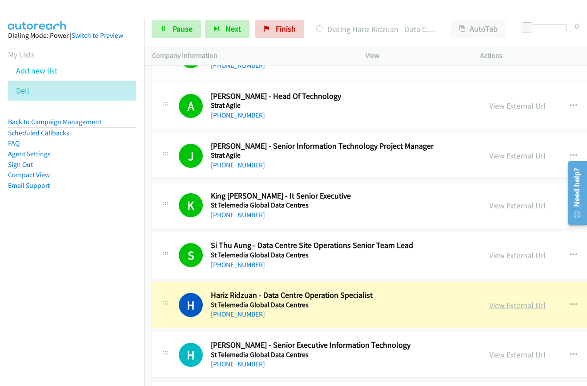
click at [490, 307] on link "View External Url" at bounding box center [518, 305] width 57 height 10
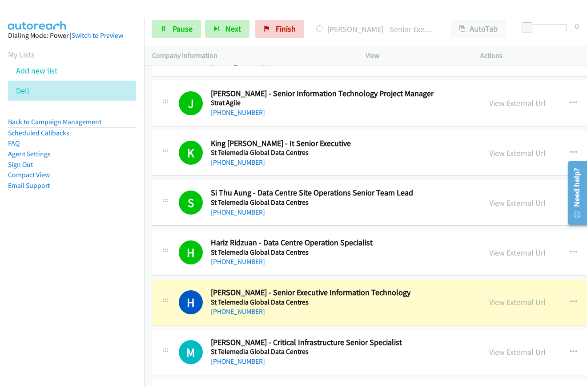
scroll to position [23084, 0]
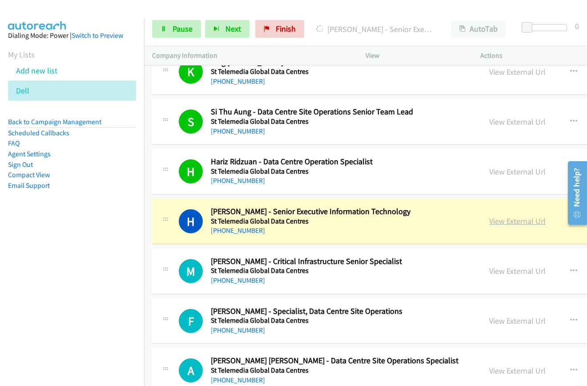
click at [490, 223] on link "View External Url" at bounding box center [518, 221] width 57 height 10
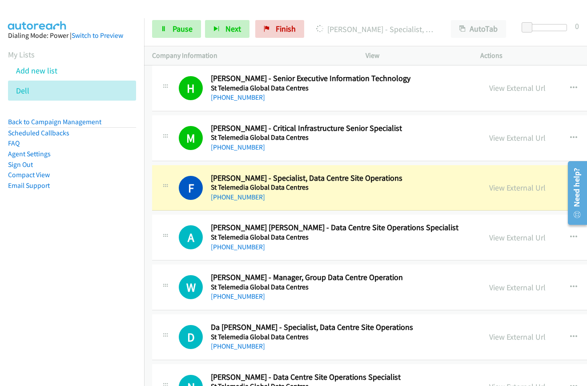
scroll to position [23218, 0]
click at [490, 191] on link "View External Url" at bounding box center [518, 187] width 57 height 10
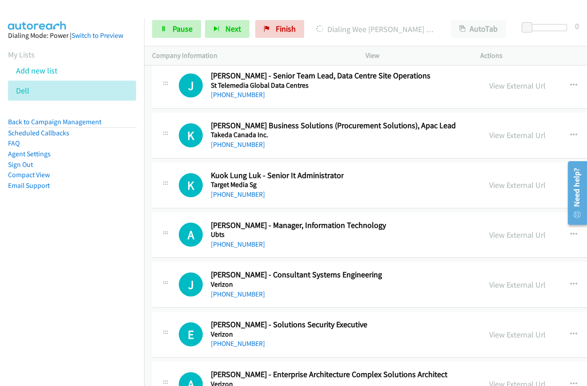
scroll to position [23663, 0]
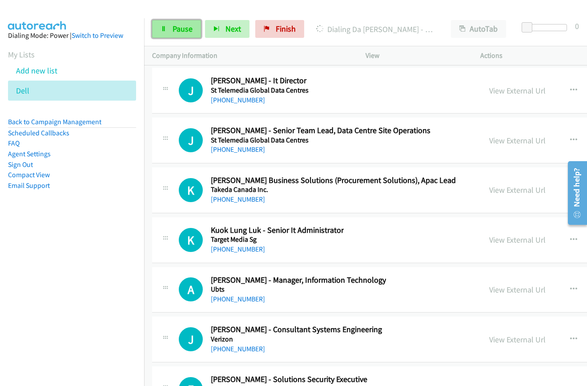
click at [185, 29] on span "Pause" at bounding box center [183, 29] width 20 height 10
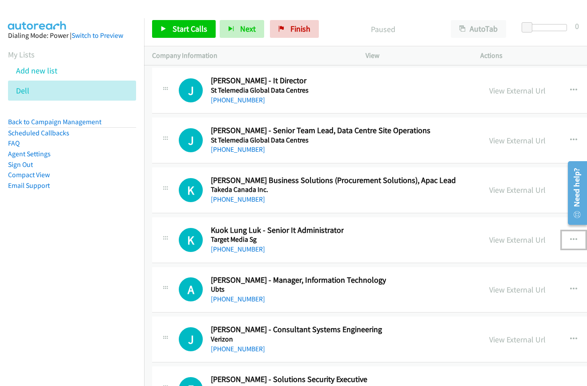
click at [570, 239] on icon "button" at bounding box center [573, 239] width 7 height 7
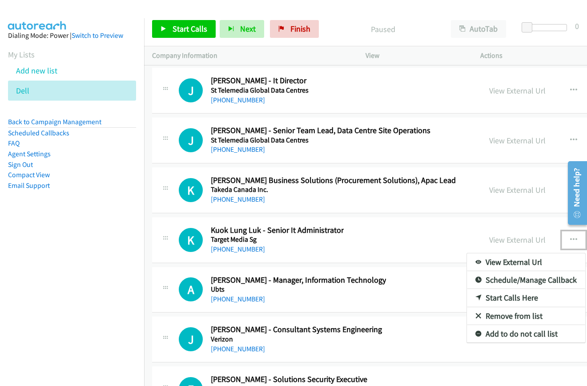
click at [467, 299] on link "Start Calls Here" at bounding box center [526, 298] width 118 height 18
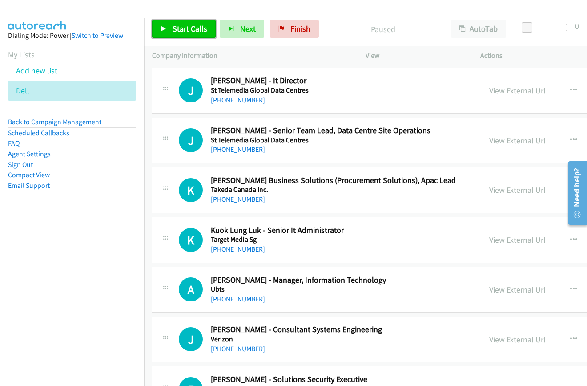
click at [188, 29] on span "Start Calls" at bounding box center [190, 29] width 35 height 10
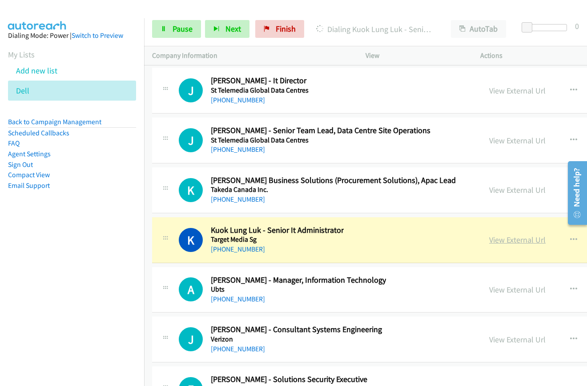
click at [490, 243] on link "View External Url" at bounding box center [518, 240] width 57 height 10
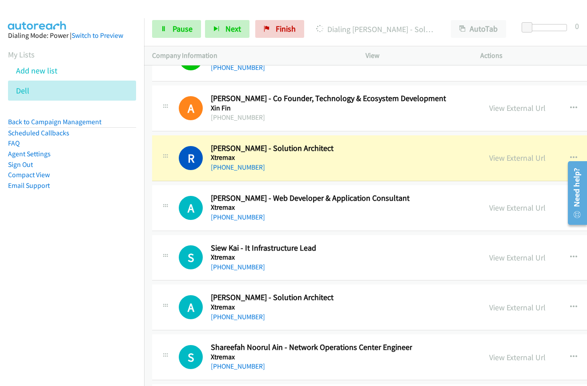
scroll to position [24241, 0]
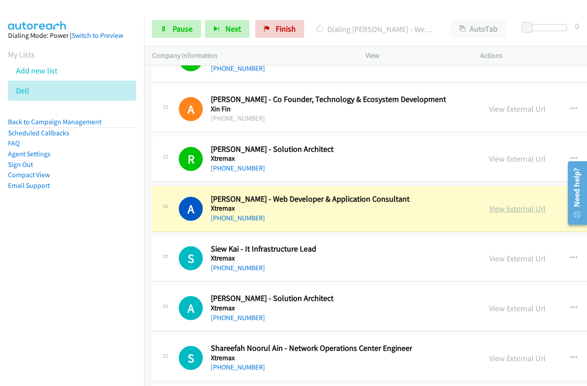
click at [490, 209] on link "View External Url" at bounding box center [518, 208] width 57 height 10
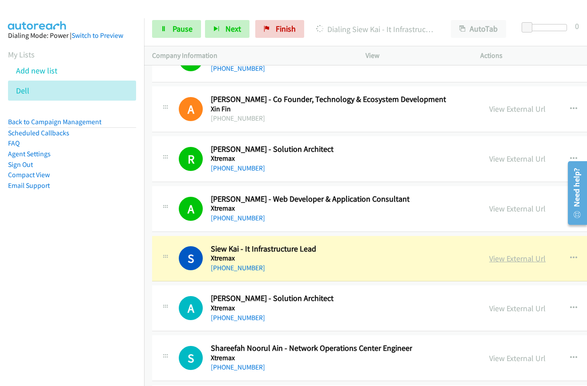
click at [490, 259] on link "View External Url" at bounding box center [518, 258] width 57 height 10
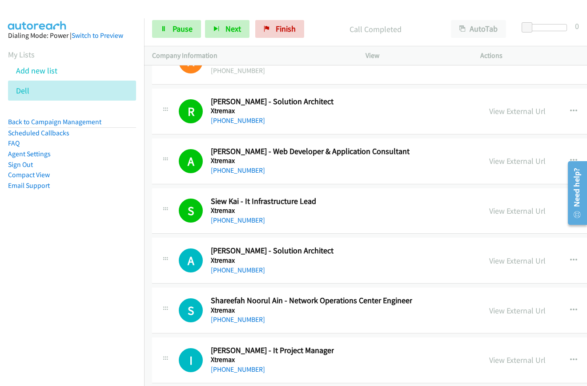
scroll to position [24330, 0]
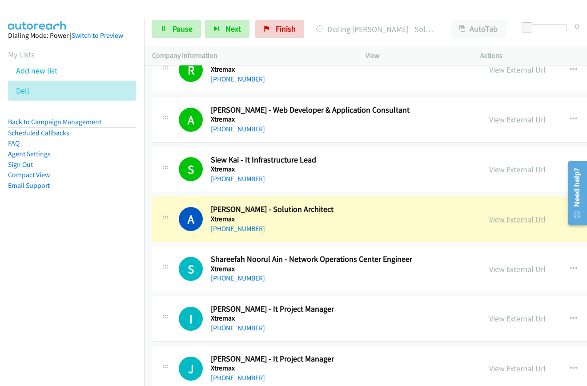
click at [490, 219] on link "View External Url" at bounding box center [518, 219] width 57 height 10
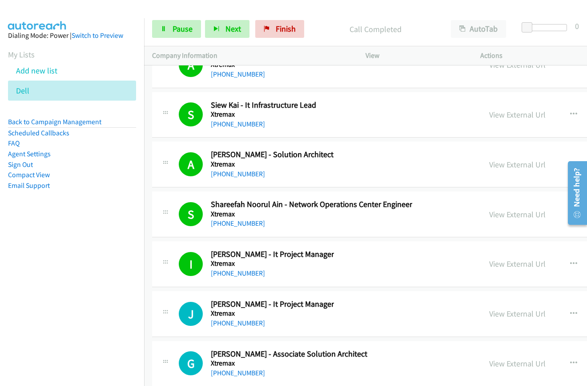
scroll to position [24449, 0]
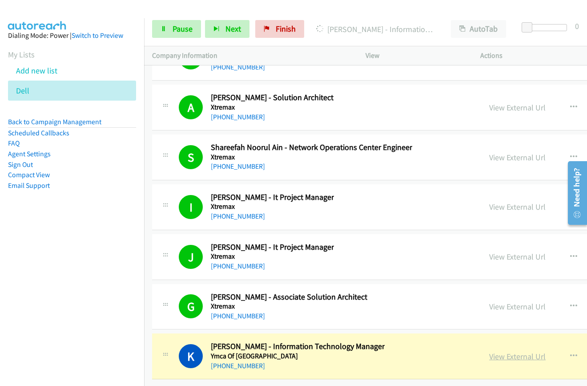
click at [490, 351] on link "View External Url" at bounding box center [518, 356] width 57 height 10
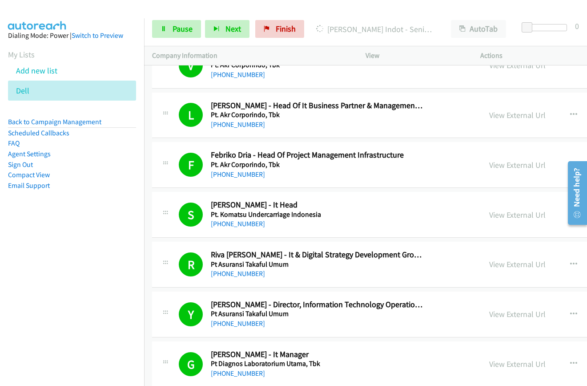
scroll to position [0, 0]
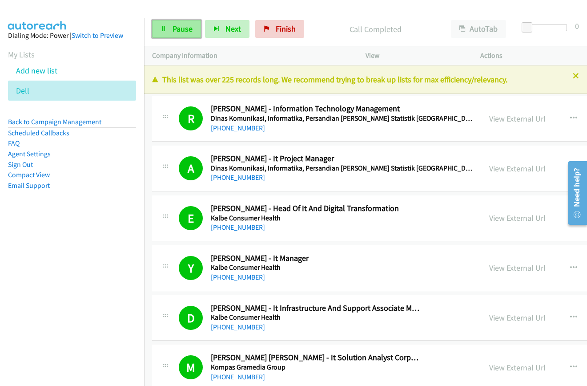
click at [181, 27] on span "Pause" at bounding box center [183, 29] width 20 height 10
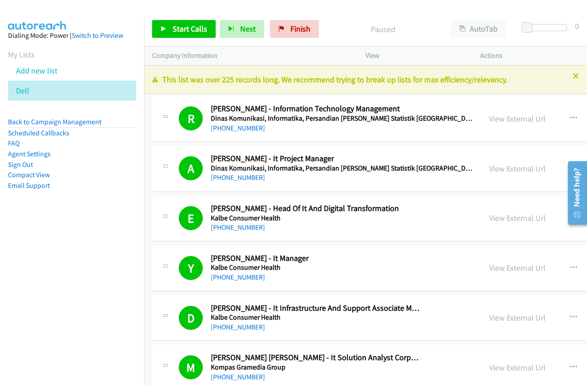
click at [490, 124] on div "View External Url" at bounding box center [518, 119] width 57 height 12
click at [490, 120] on link "View External Url" at bounding box center [518, 118] width 57 height 10
click at [490, 171] on link "View External Url" at bounding box center [518, 168] width 57 height 10
click at [490, 220] on link "View External Url" at bounding box center [518, 218] width 57 height 10
click at [490, 269] on link "View External Url" at bounding box center [518, 268] width 57 height 10
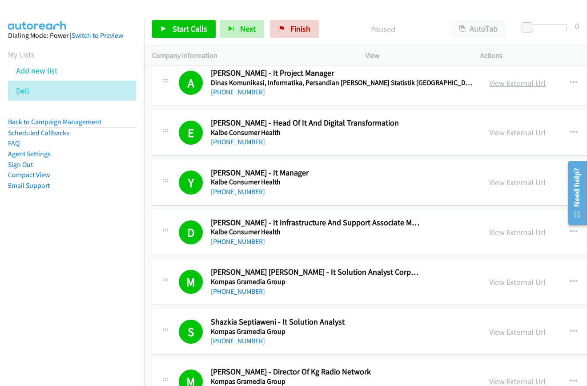
scroll to position [89, 0]
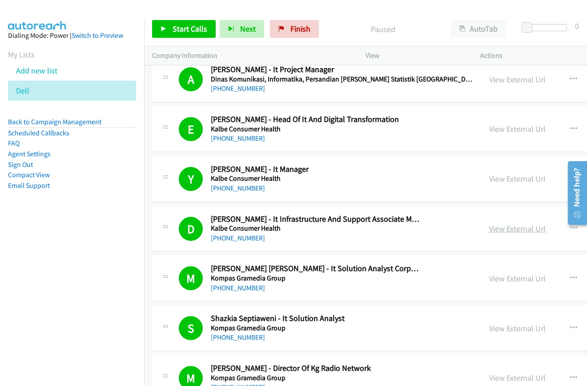
click at [490, 224] on link "View External Url" at bounding box center [518, 228] width 57 height 10
click at [490, 279] on link "View External Url" at bounding box center [518, 278] width 57 height 10
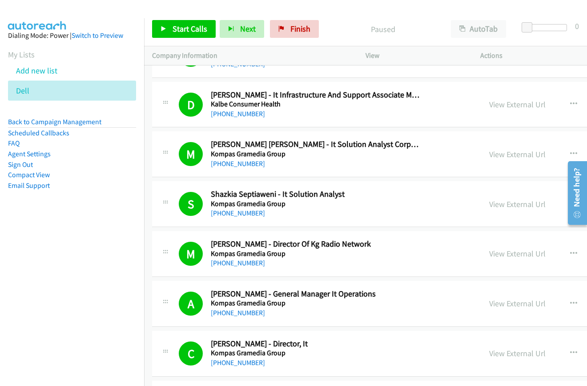
scroll to position [223, 0]
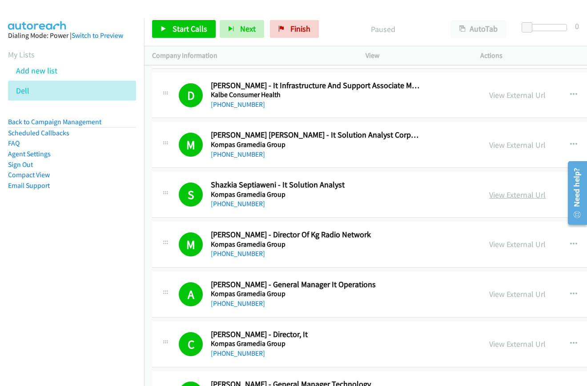
click at [490, 196] on link "View External Url" at bounding box center [518, 195] width 57 height 10
click at [490, 294] on link "View External Url" at bounding box center [518, 294] width 57 height 10
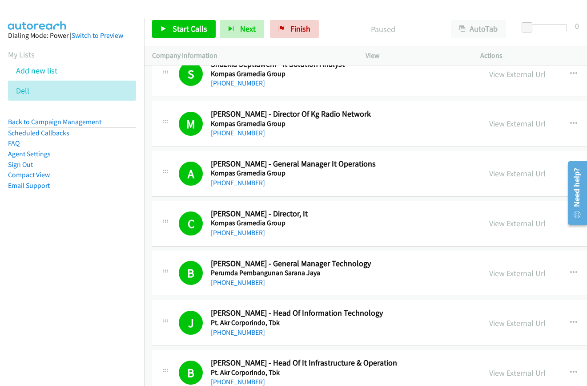
scroll to position [356, 0]
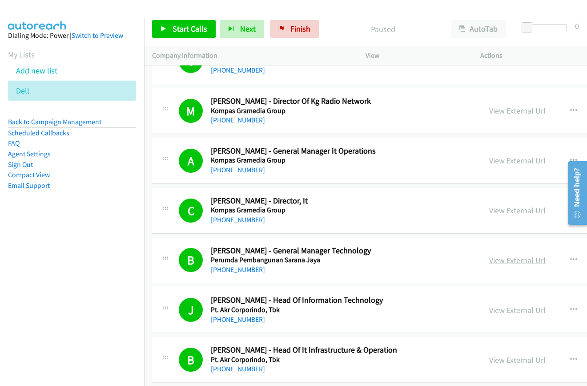
click at [490, 262] on link "View External Url" at bounding box center [518, 260] width 57 height 10
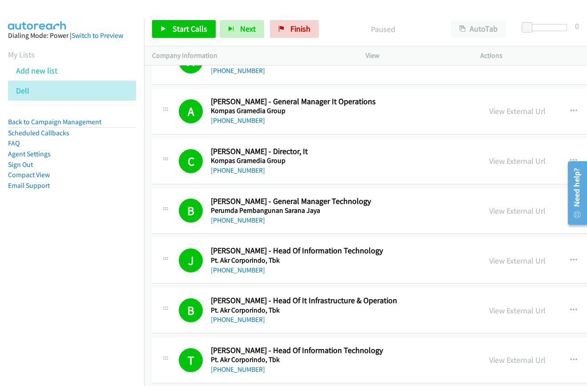
scroll to position [445, 0]
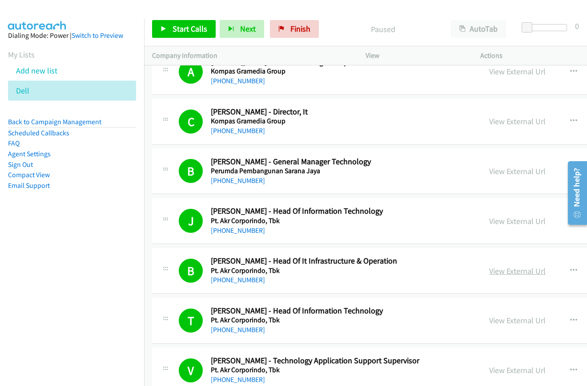
click at [490, 268] on link "View External Url" at bounding box center [518, 271] width 57 height 10
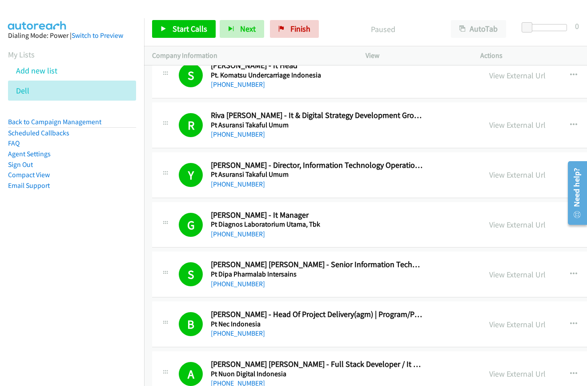
scroll to position [890, 0]
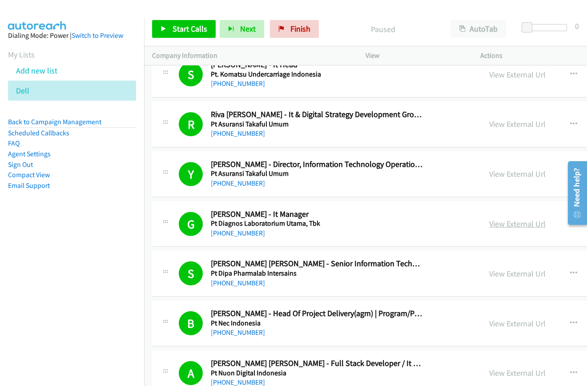
click at [490, 223] on link "View External Url" at bounding box center [518, 223] width 57 height 10
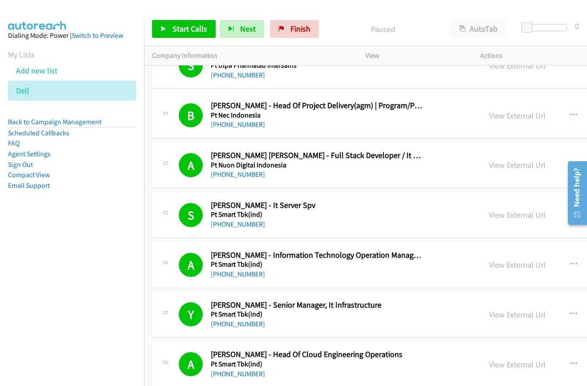
scroll to position [1113, 0]
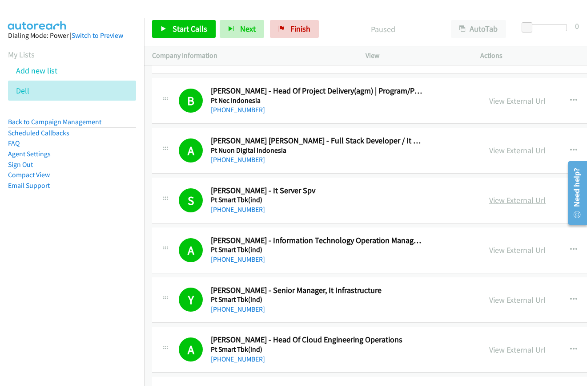
click at [490, 202] on link "View External Url" at bounding box center [518, 200] width 57 height 10
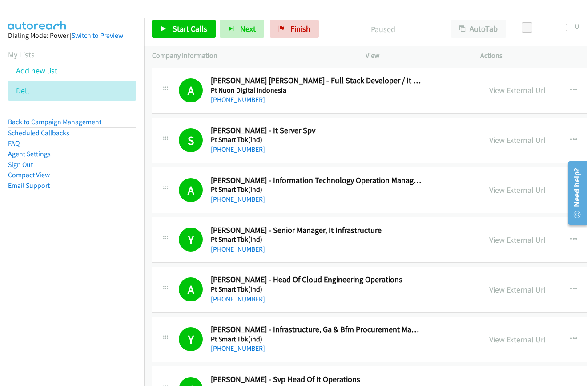
scroll to position [1202, 0]
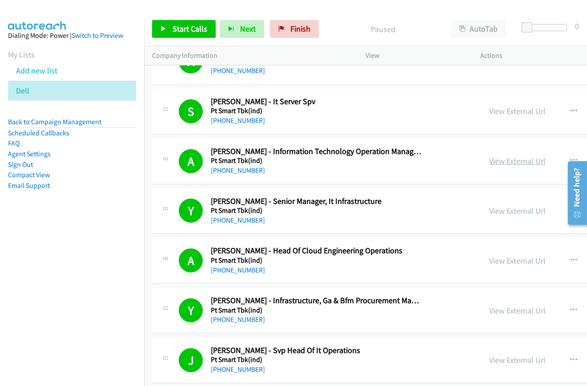
click at [490, 162] on link "View External Url" at bounding box center [518, 161] width 57 height 10
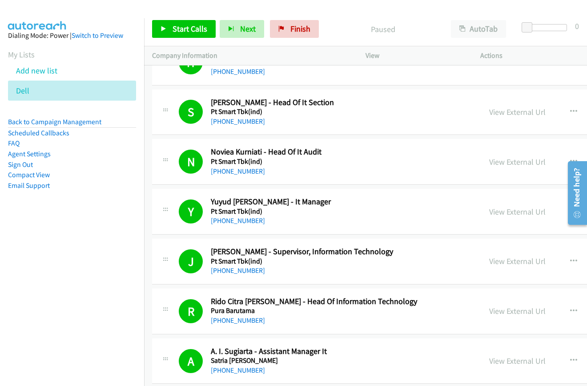
scroll to position [1558, 0]
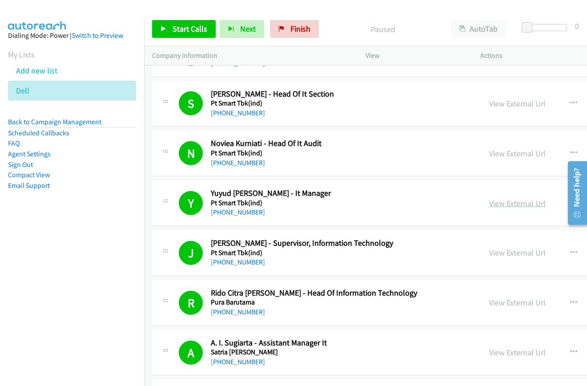
click at [490, 205] on link "View External Url" at bounding box center [518, 203] width 57 height 10
